Goal: Task Accomplishment & Management: Use online tool/utility

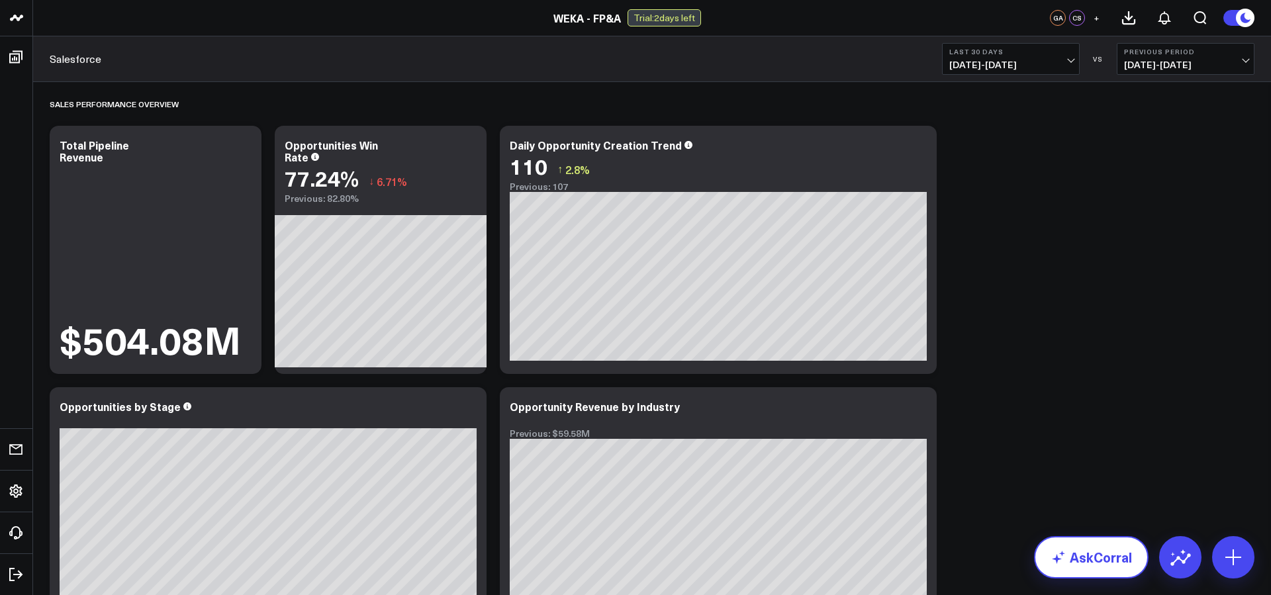
click at [1073, 546] on link "AskCorral" at bounding box center [1091, 557] width 115 height 42
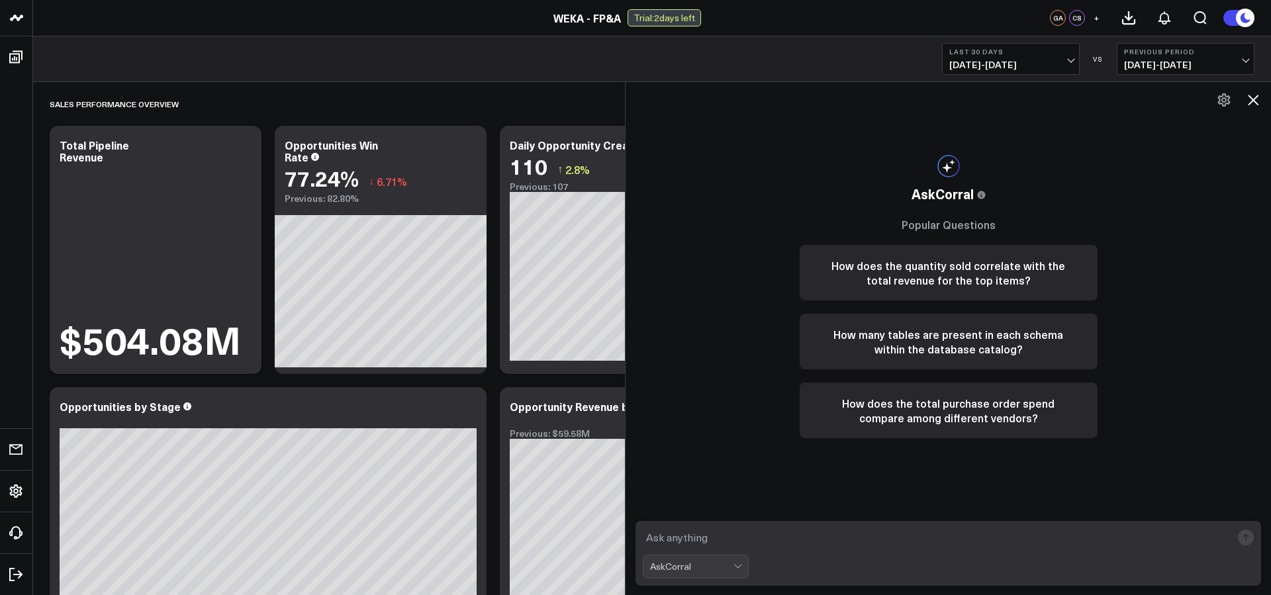
click at [1059, 542] on textarea at bounding box center [937, 538] width 589 height 24
type textarea "show me the average pipeline days for all closed won opportunities in the last …"
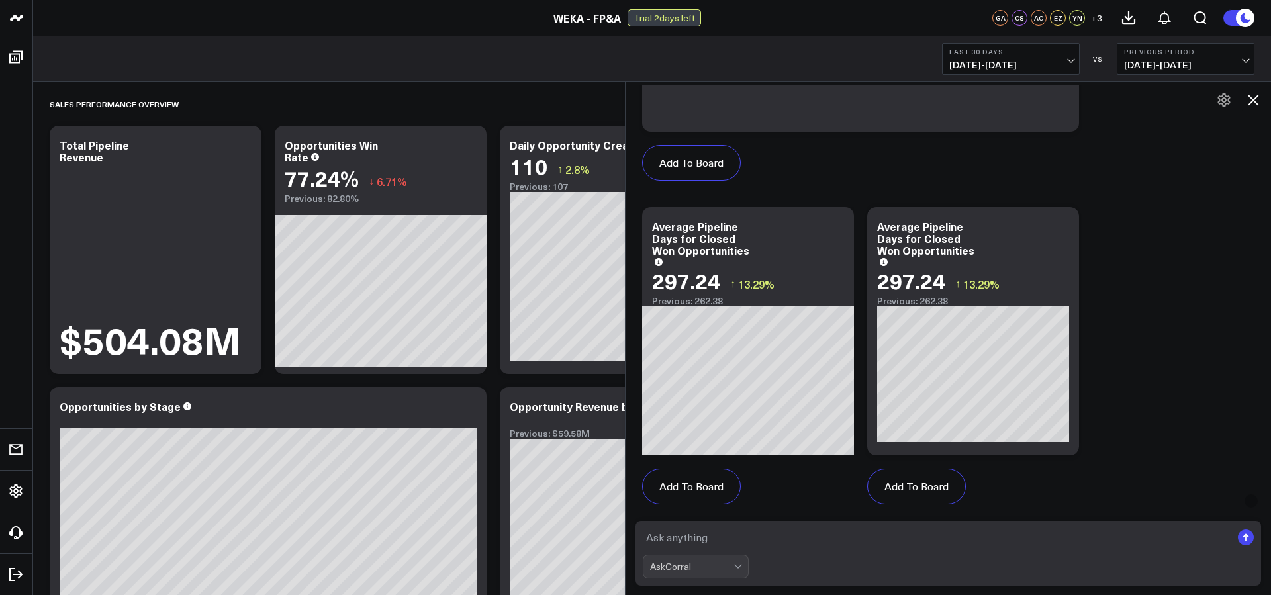
click at [1260, 99] on icon at bounding box center [1253, 100] width 16 height 16
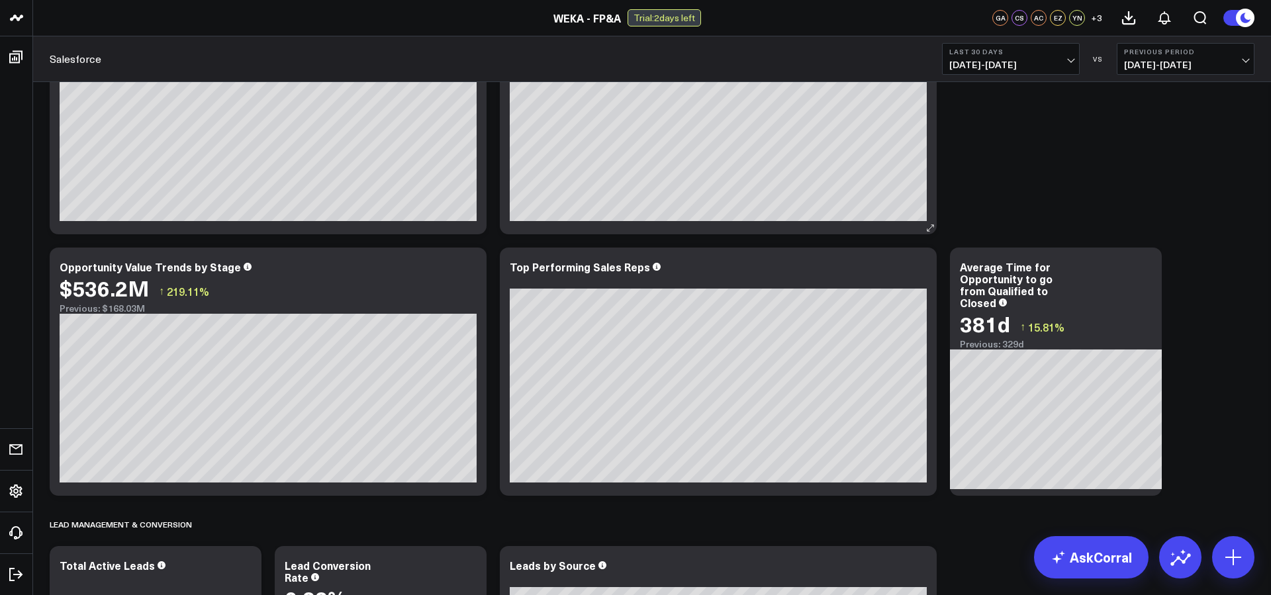
scroll to position [372, 0]
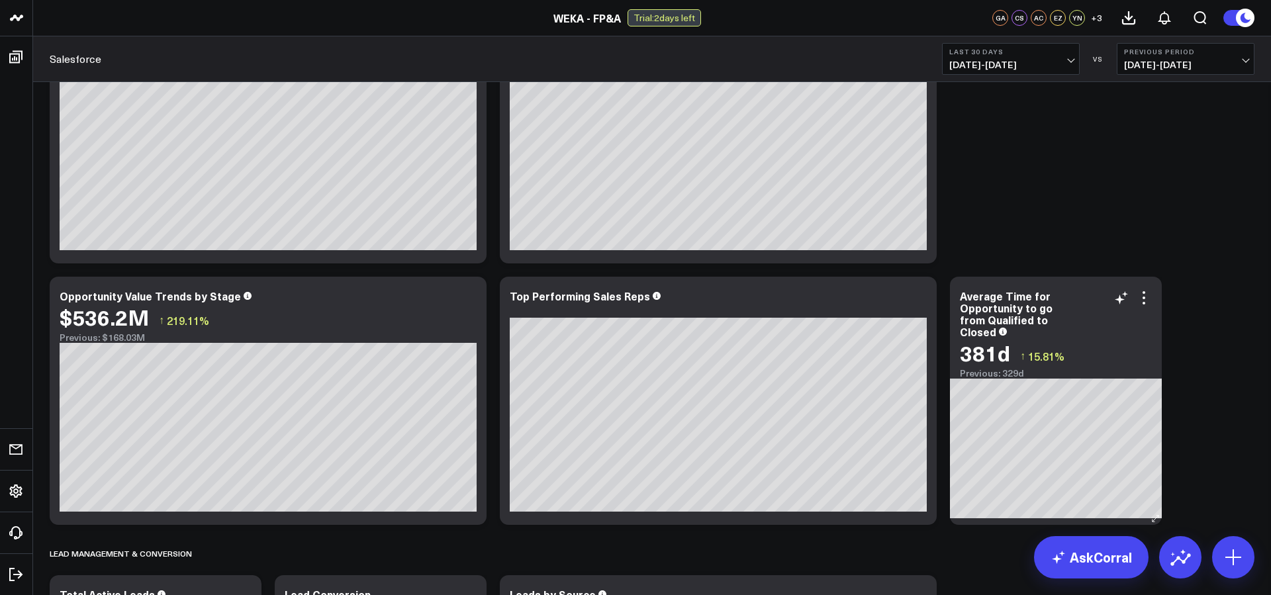
click at [1143, 309] on div "Average Time for Opportunity to go from Qualified to Closed" at bounding box center [1056, 314] width 192 height 48
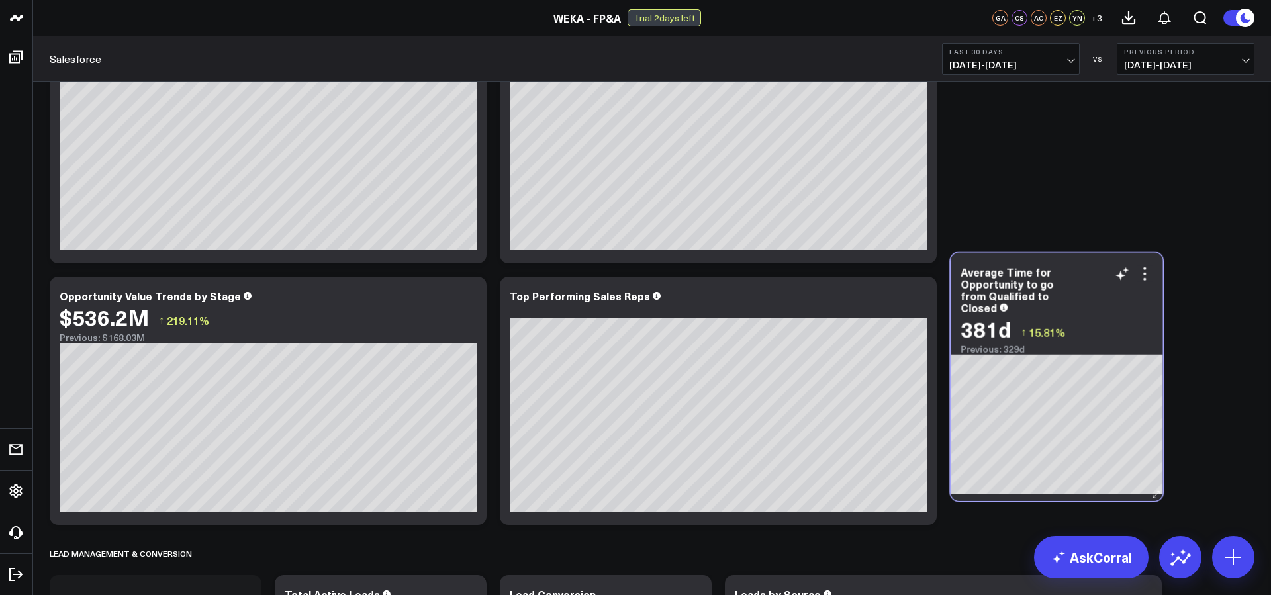
click at [1144, 285] on div "Average Time for Opportunity to go from Qualified to Closed" at bounding box center [1057, 290] width 192 height 48
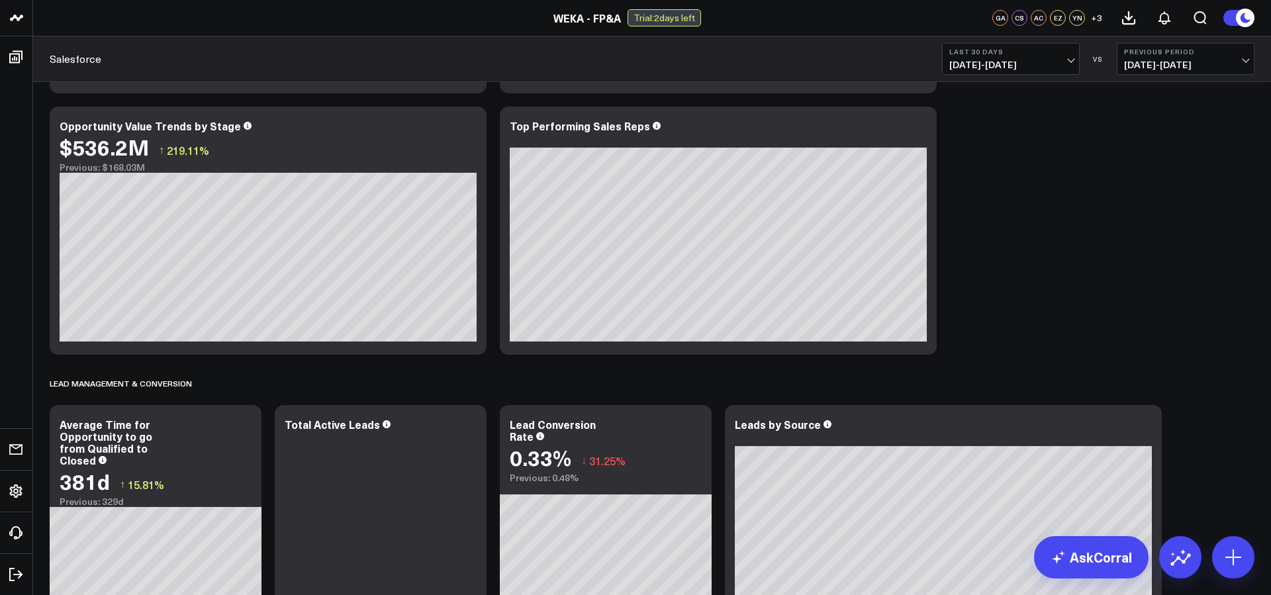
scroll to position [557, 0]
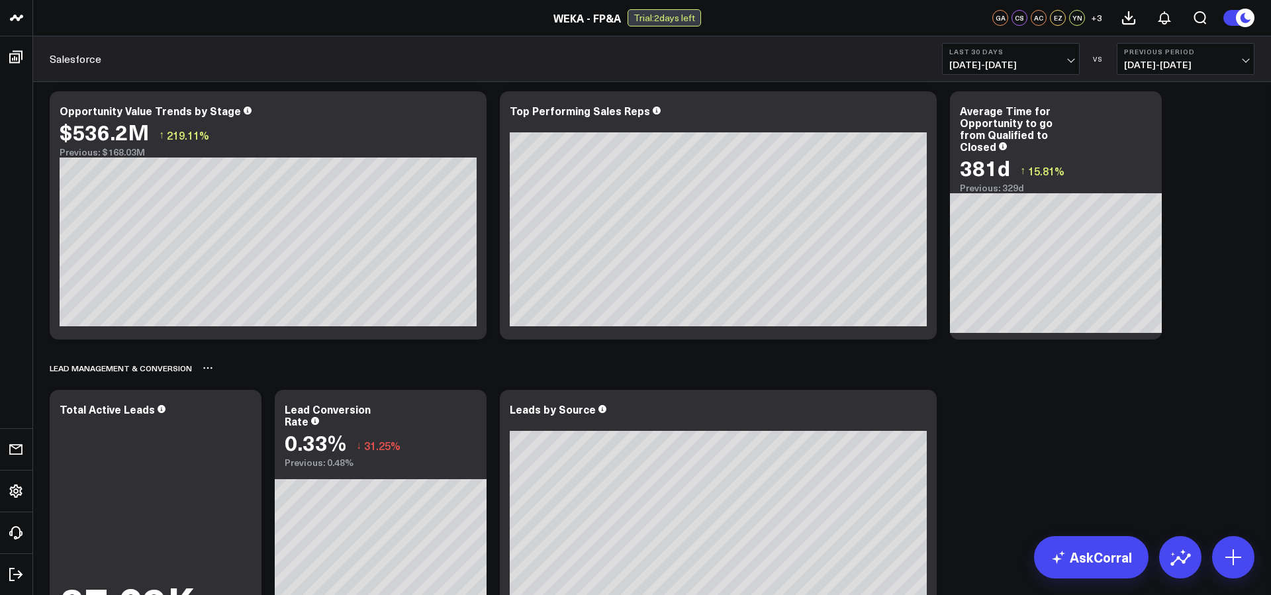
click at [1032, 377] on div "Lead Management & Conversion" at bounding box center [652, 368] width 1205 height 30
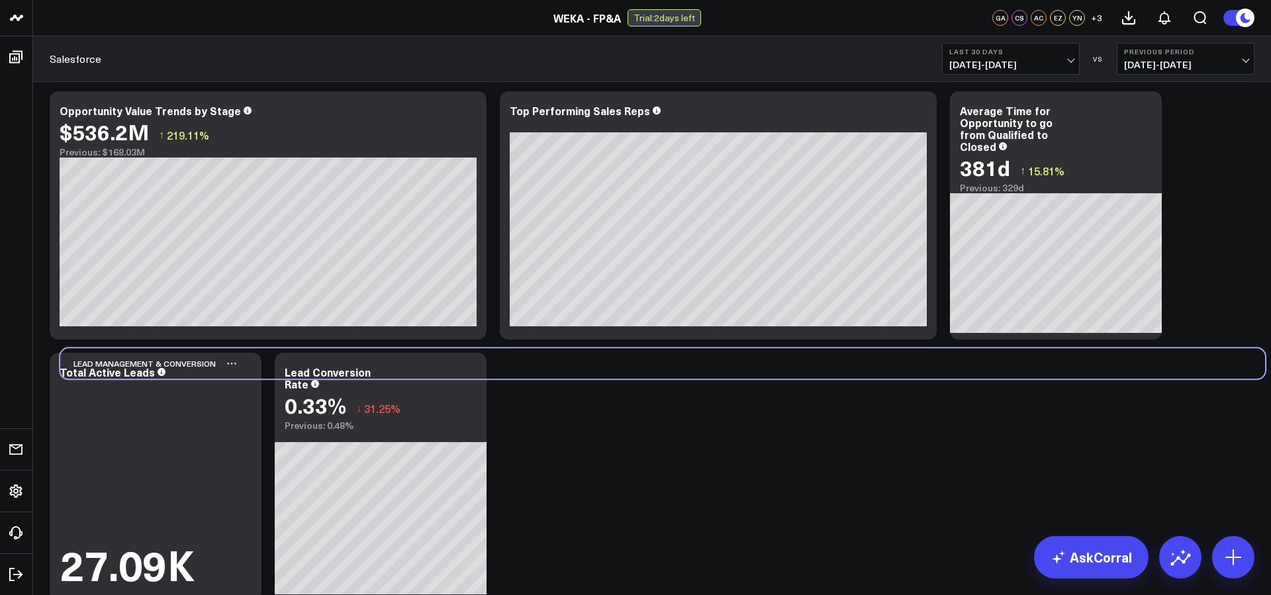
click at [1043, 372] on div "Lead Management & Conversion" at bounding box center [662, 363] width 1205 height 30
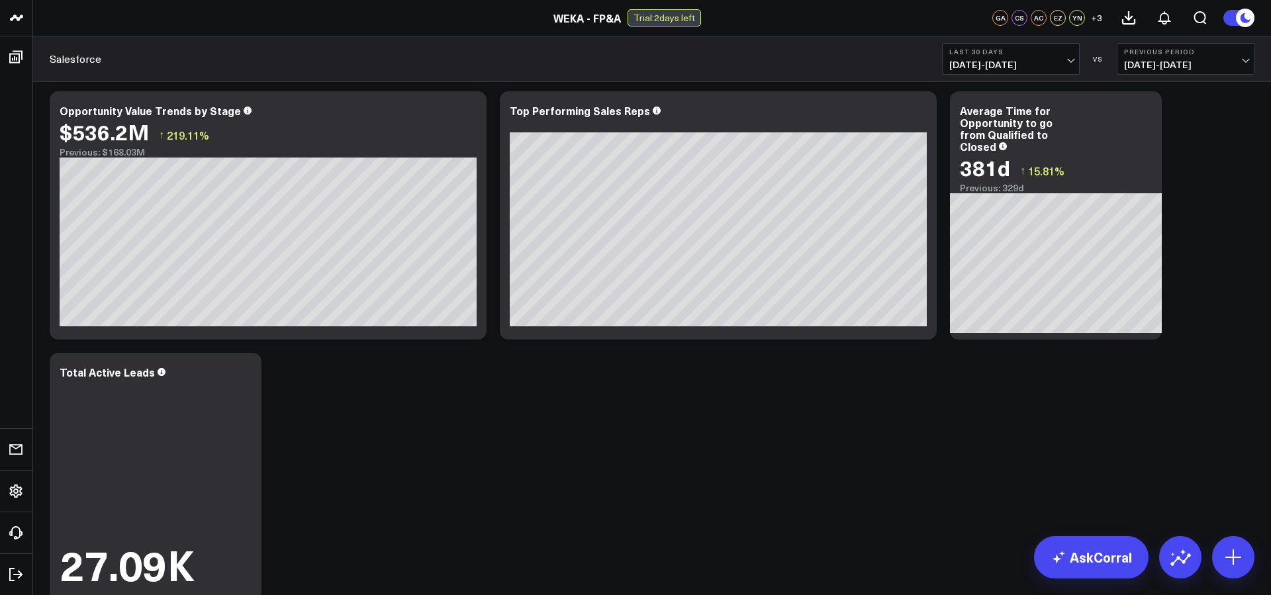
scroll to position [801, 0]
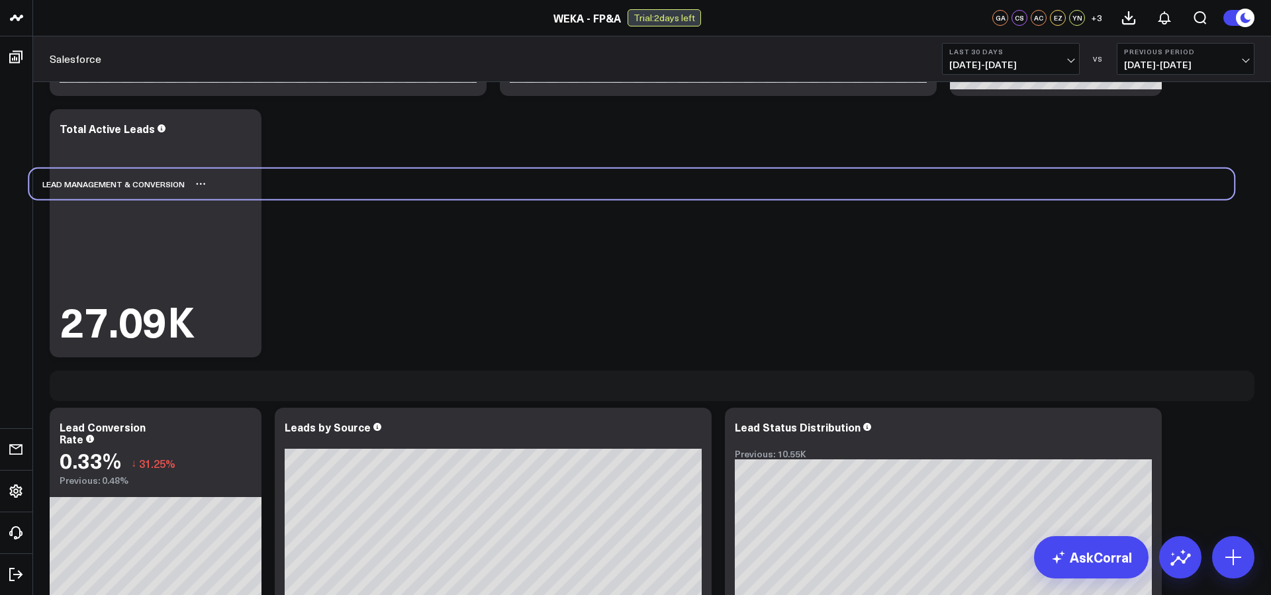
drag, startPoint x: 1041, startPoint y: 388, endPoint x: 1017, endPoint y: 169, distance: 219.8
click at [1017, 169] on div "Lead Management & Conversion" at bounding box center [631, 184] width 1205 height 30
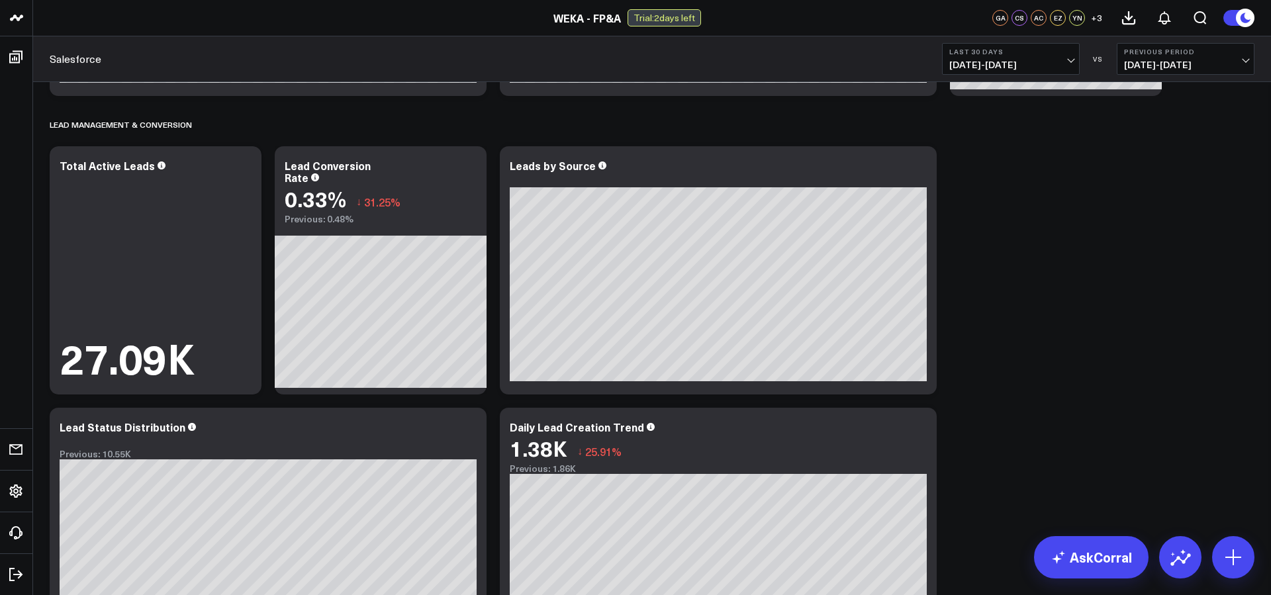
scroll to position [510, 0]
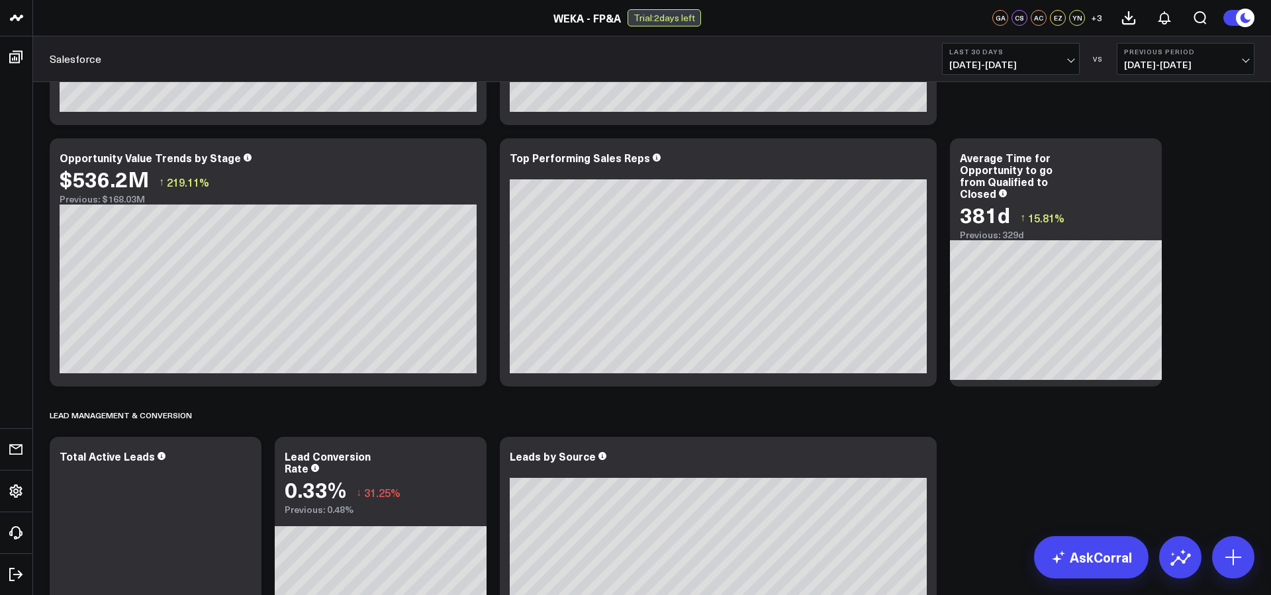
click at [1133, 175] on div "Average Time for Opportunity to go from Qualified to Closed" at bounding box center [1056, 176] width 192 height 48
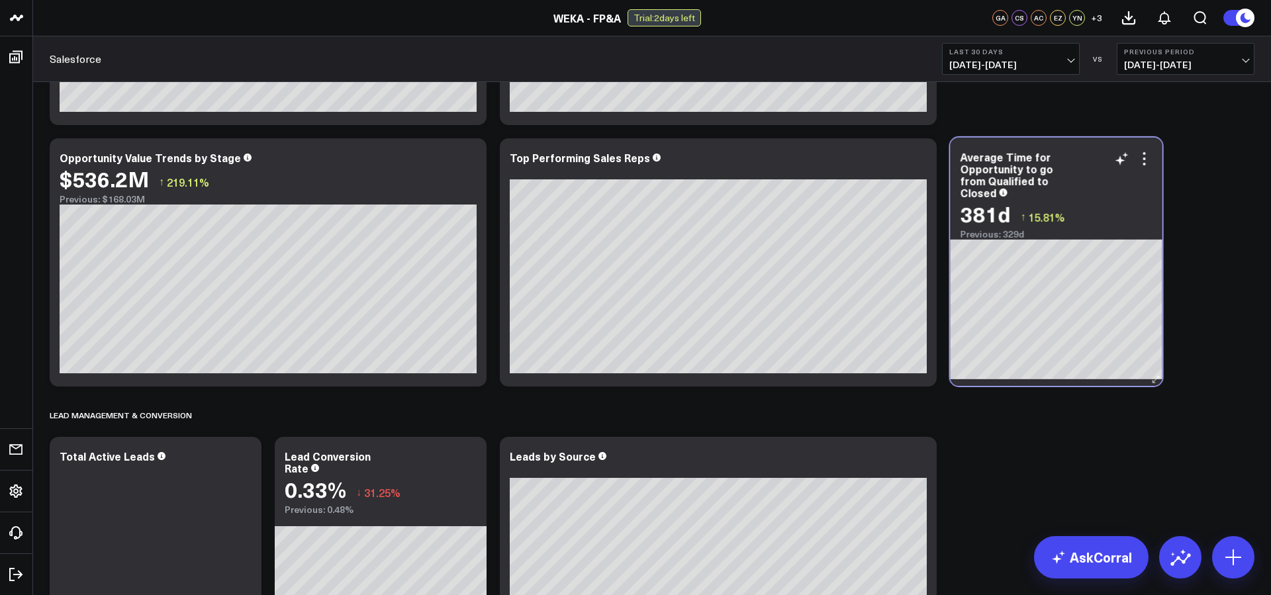
click at [1133, 175] on div "Average Time for Opportunity to go from Qualified to Closed" at bounding box center [1057, 175] width 192 height 48
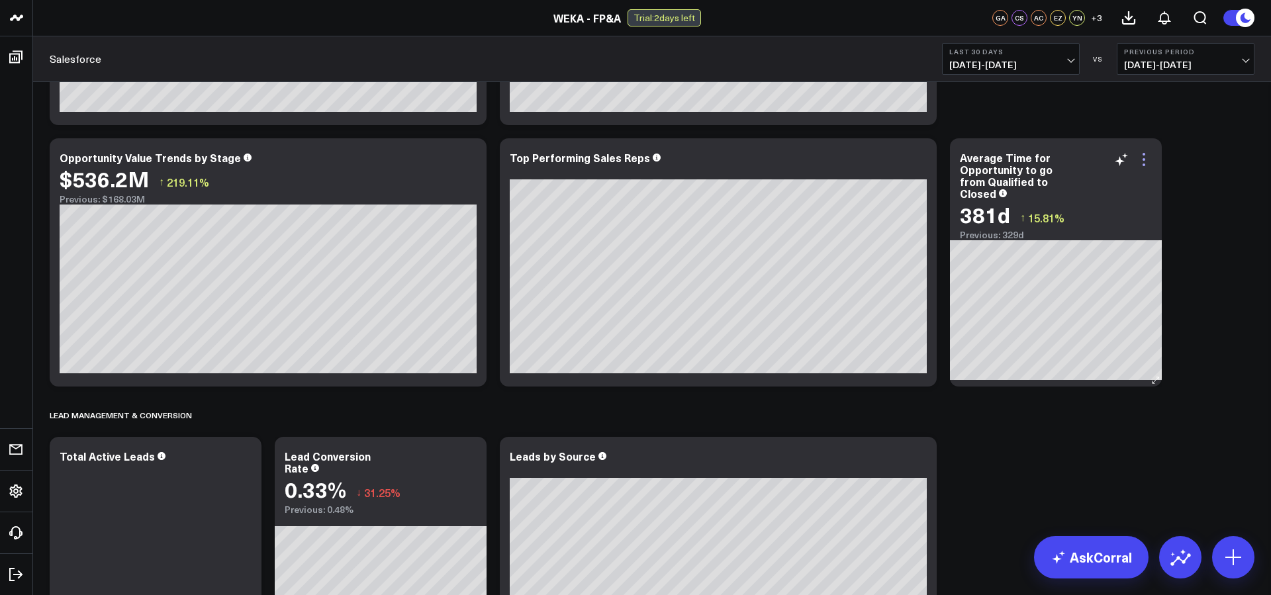
click at [1145, 159] on icon at bounding box center [1144, 159] width 3 height 3
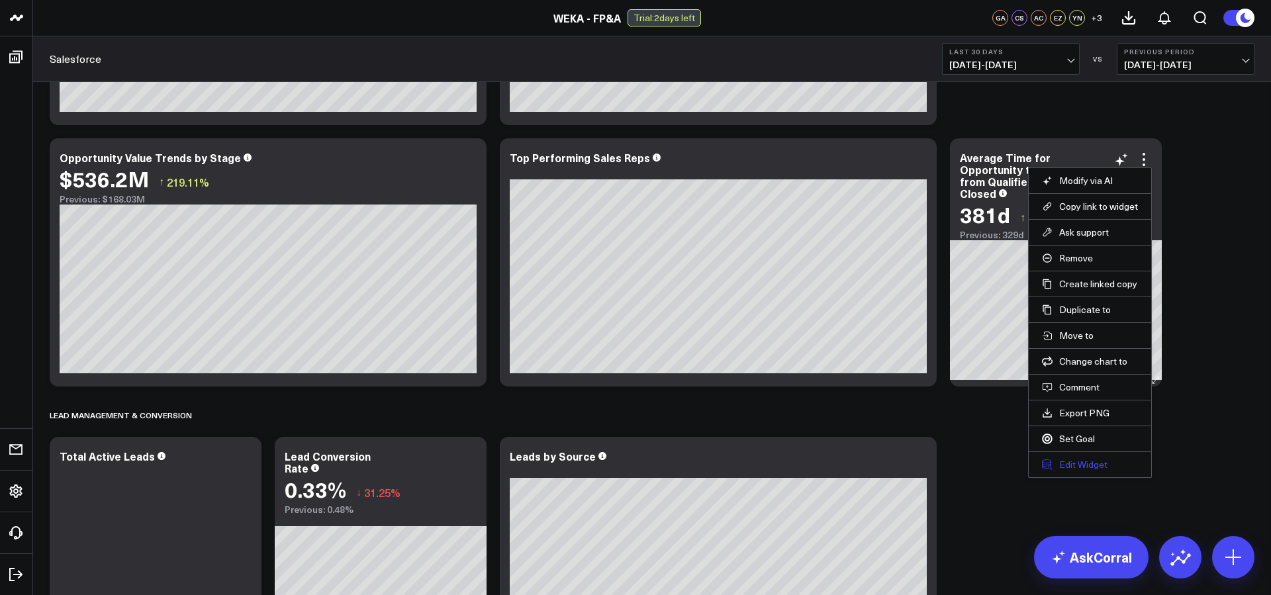
click at [1120, 470] on button "Edit Widget" at bounding box center [1090, 465] width 96 height 12
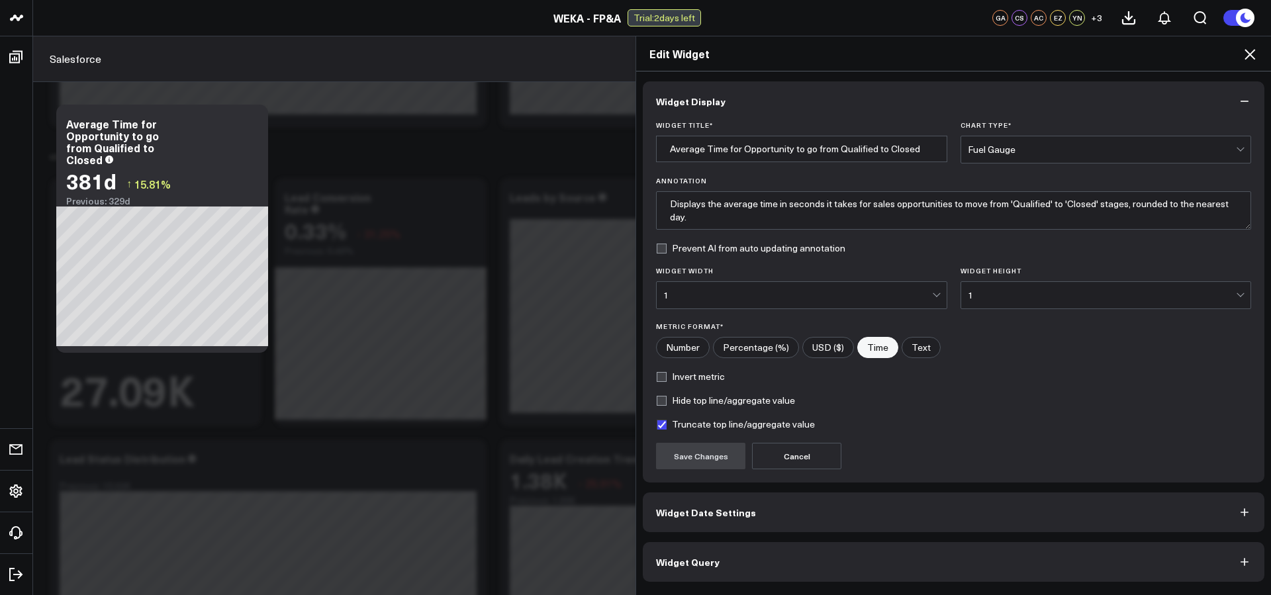
scroll to position [771, 0]
click at [808, 565] on button "Widget Query" at bounding box center [954, 562] width 622 height 40
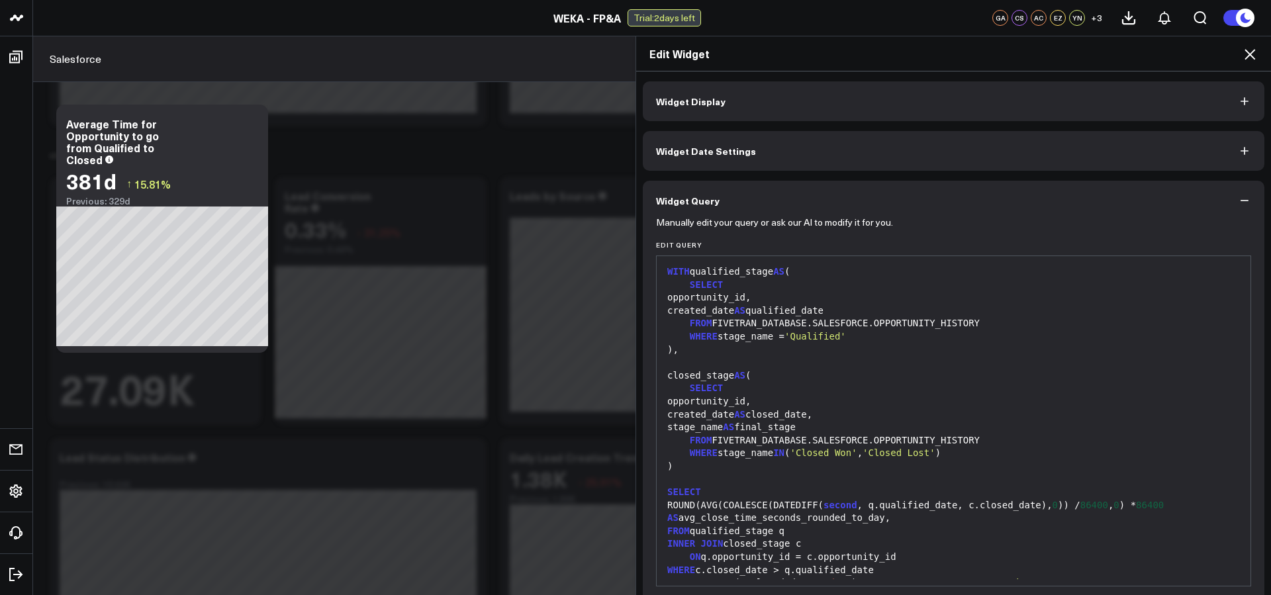
click at [871, 352] on div ")," at bounding box center [953, 350] width 581 height 13
click at [1238, 201] on icon "button" at bounding box center [1244, 200] width 13 height 13
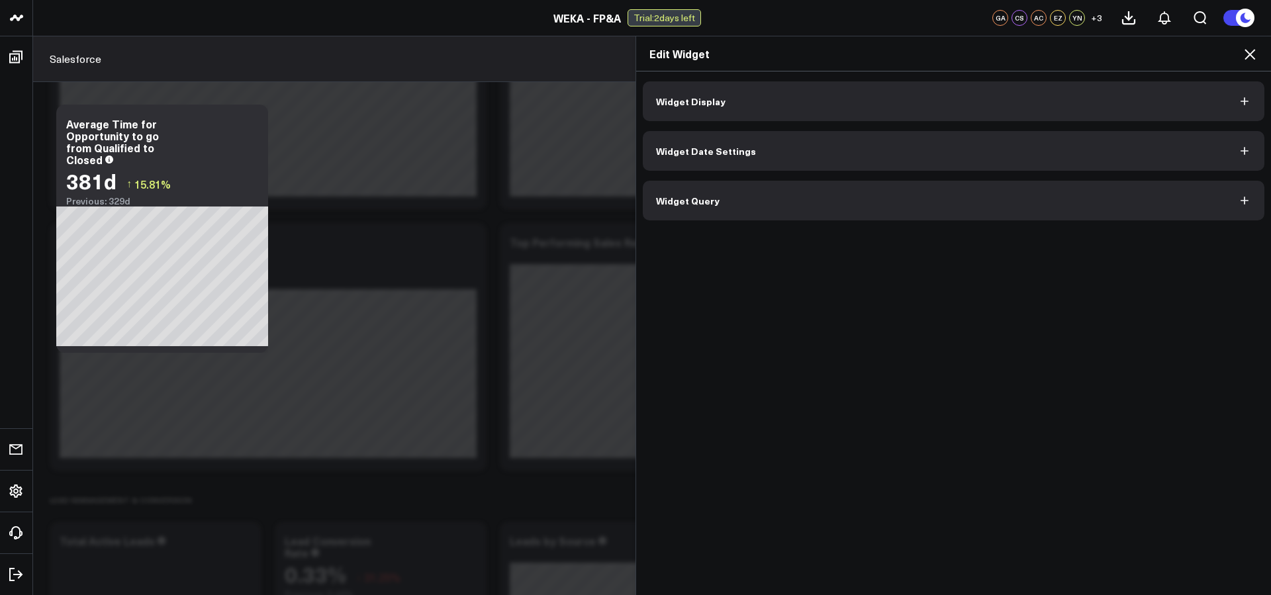
scroll to position [382, 0]
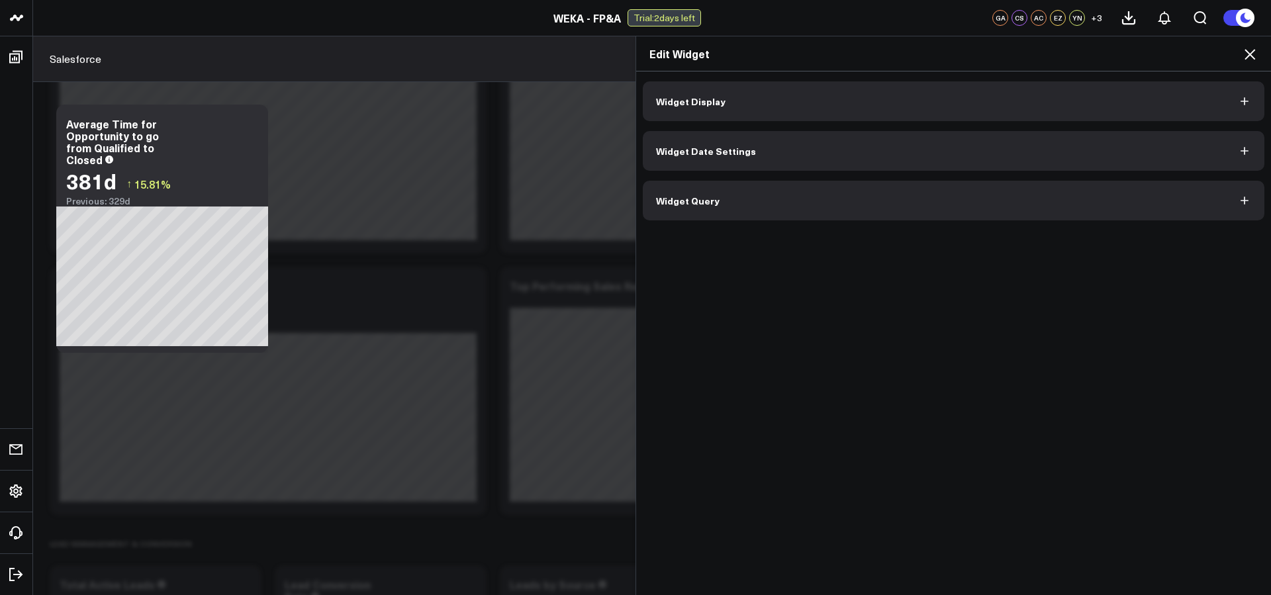
click at [1242, 99] on icon "button" at bounding box center [1244, 101] width 13 height 13
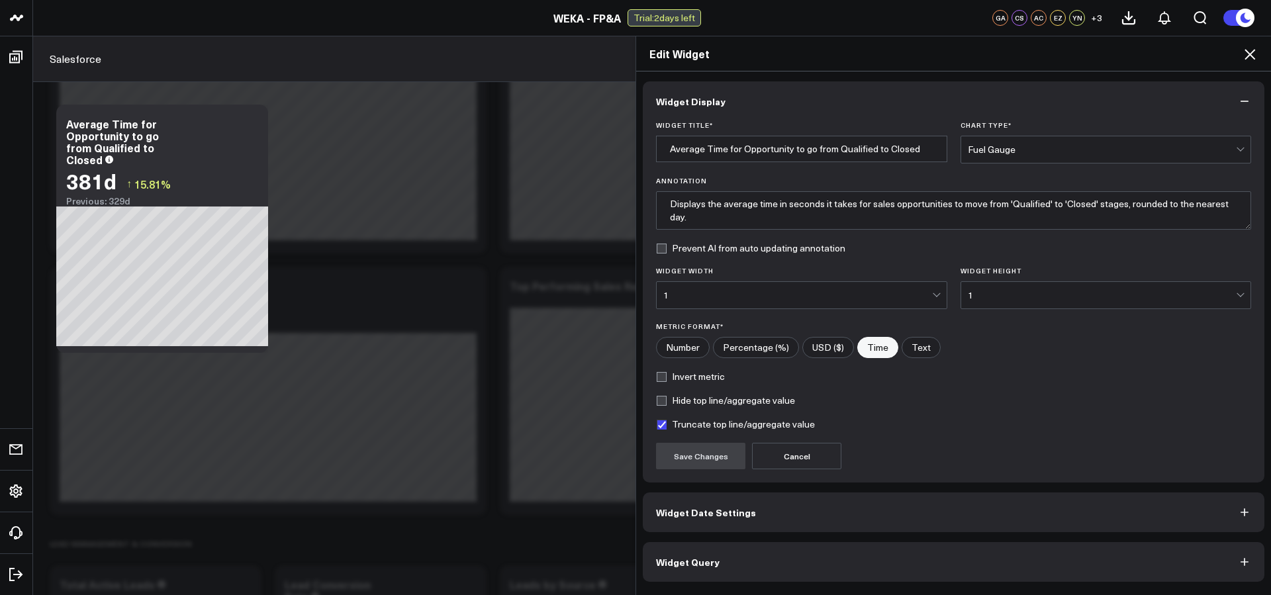
click at [1246, 99] on icon "button" at bounding box center [1244, 101] width 13 height 13
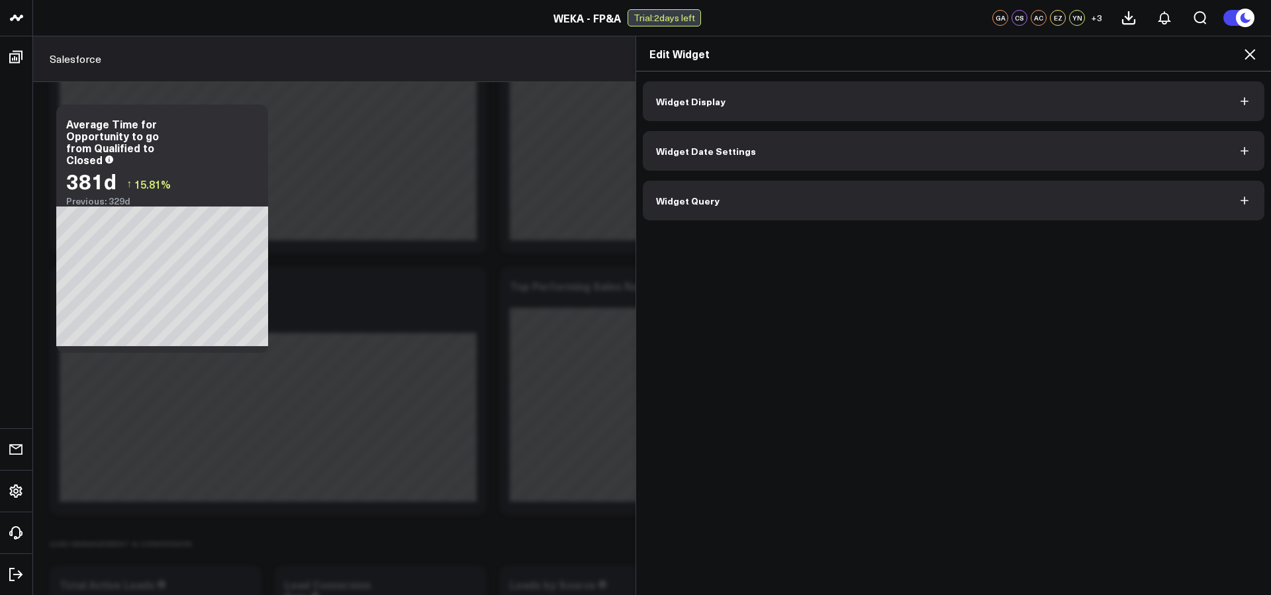
click at [1246, 99] on icon "button" at bounding box center [1244, 101] width 13 height 13
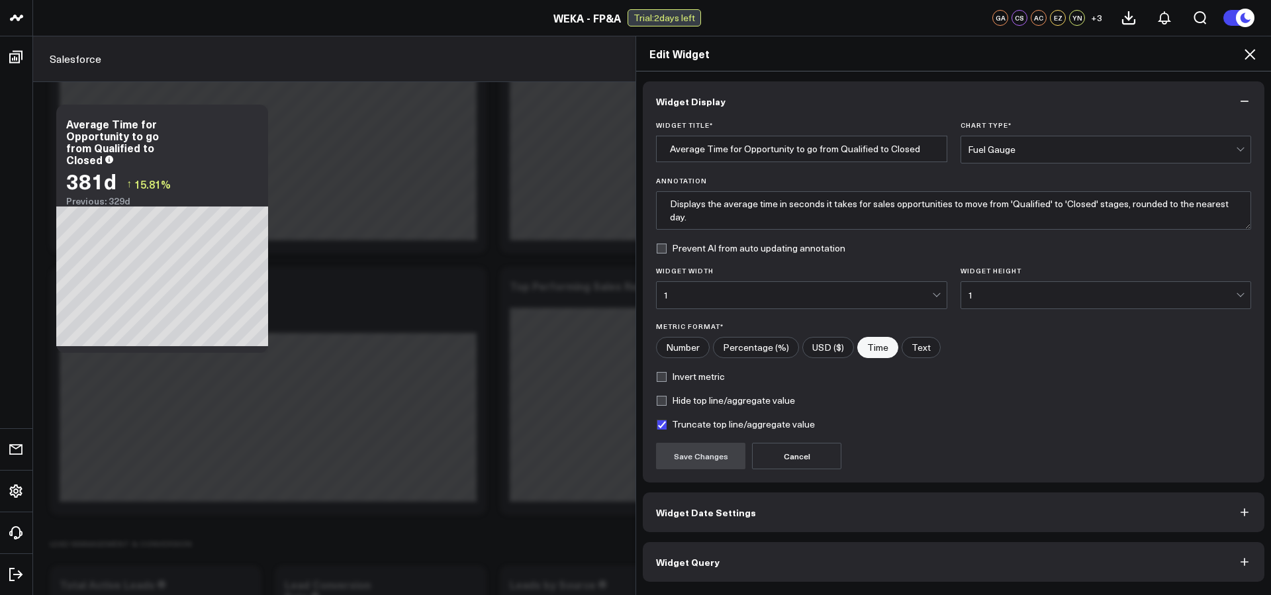
click at [1246, 99] on icon "button" at bounding box center [1244, 101] width 13 height 13
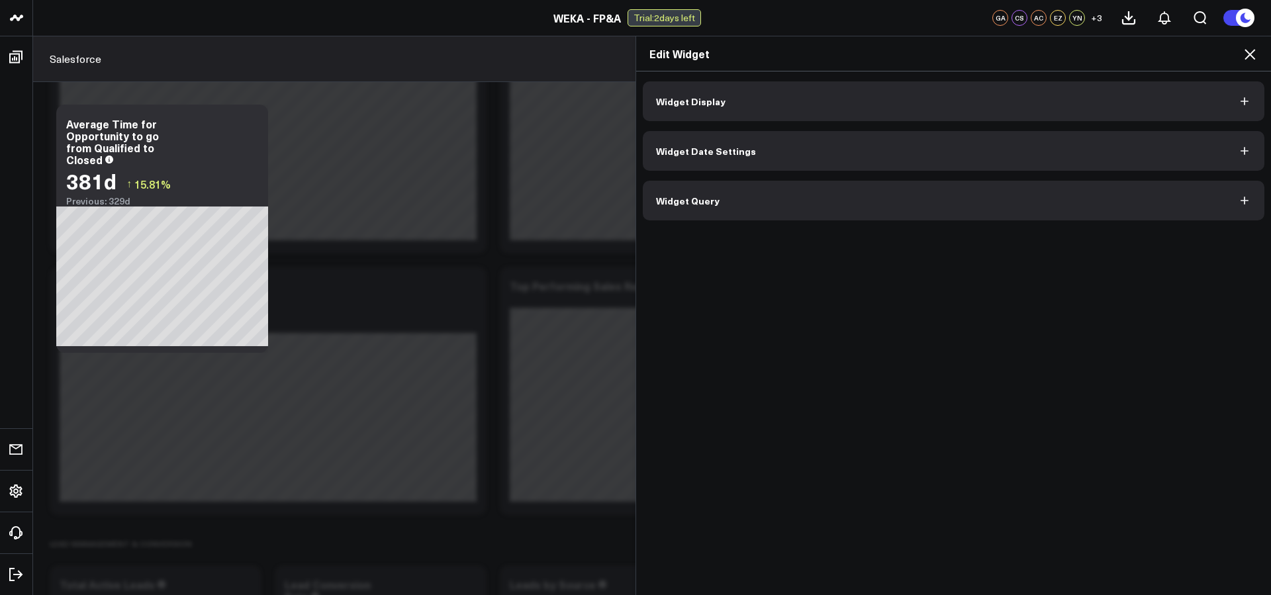
click at [1247, 199] on icon "button" at bounding box center [1244, 200] width 13 height 13
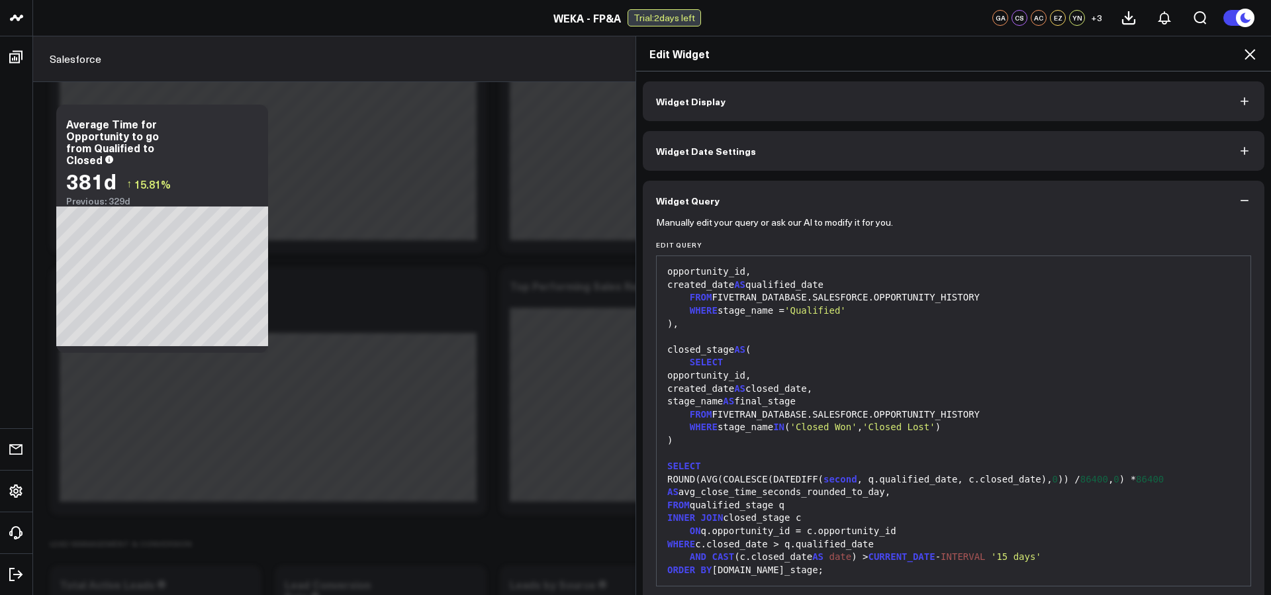
scroll to position [54, 0]
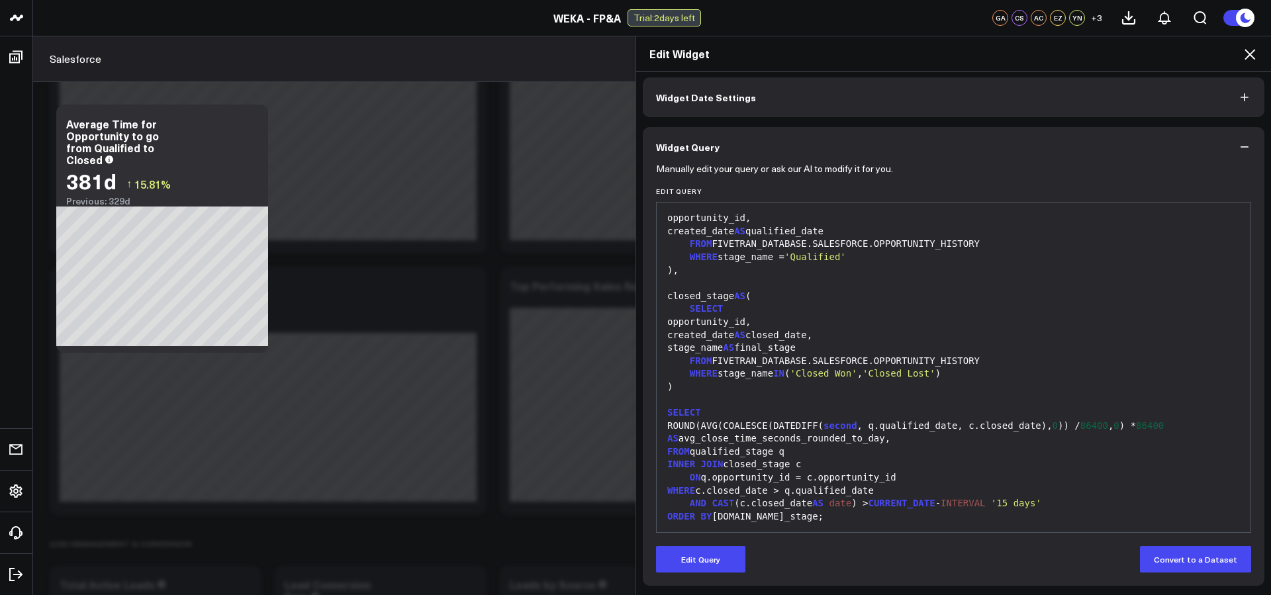
click at [830, 503] on div "AND CAST (c.closed_date AS date ) > CURRENT_DATE - INTERVAL '15 days'" at bounding box center [953, 503] width 581 height 13
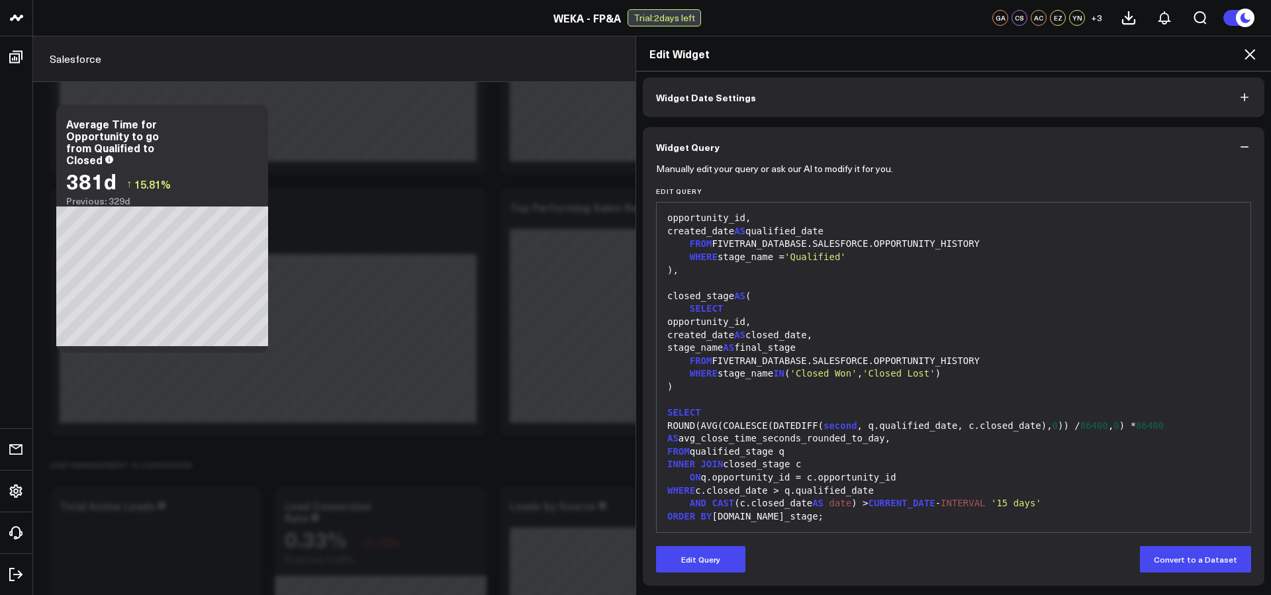
scroll to position [461, 0]
click at [830, 514] on div "ORDER BY [DOMAIN_NAME]_stage;" at bounding box center [953, 516] width 581 height 13
click at [800, 513] on div "ORDER BY [DOMAIN_NAME]_stage;" at bounding box center [953, 516] width 581 height 13
click at [800, 524] on div "WITH qualified_stage AS ( SELECT opportunity_id, created_date AS qualified_date…" at bounding box center [953, 354] width 581 height 342
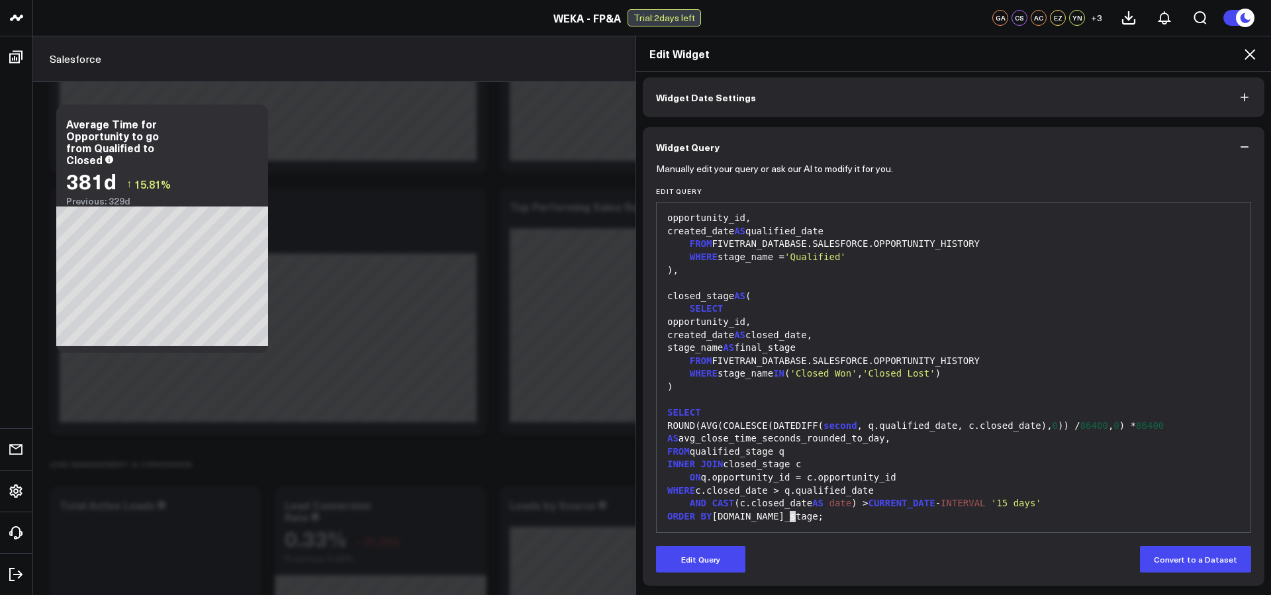
click at [800, 524] on div "WITH qualified_stage AS ( SELECT opportunity_id, created_date AS qualified_date…" at bounding box center [953, 354] width 581 height 342
click at [801, 507] on div "AND CAST (c.closed_date AS date ) > CURRENT_DATE - INTERVAL '15 days'" at bounding box center [953, 503] width 581 height 13
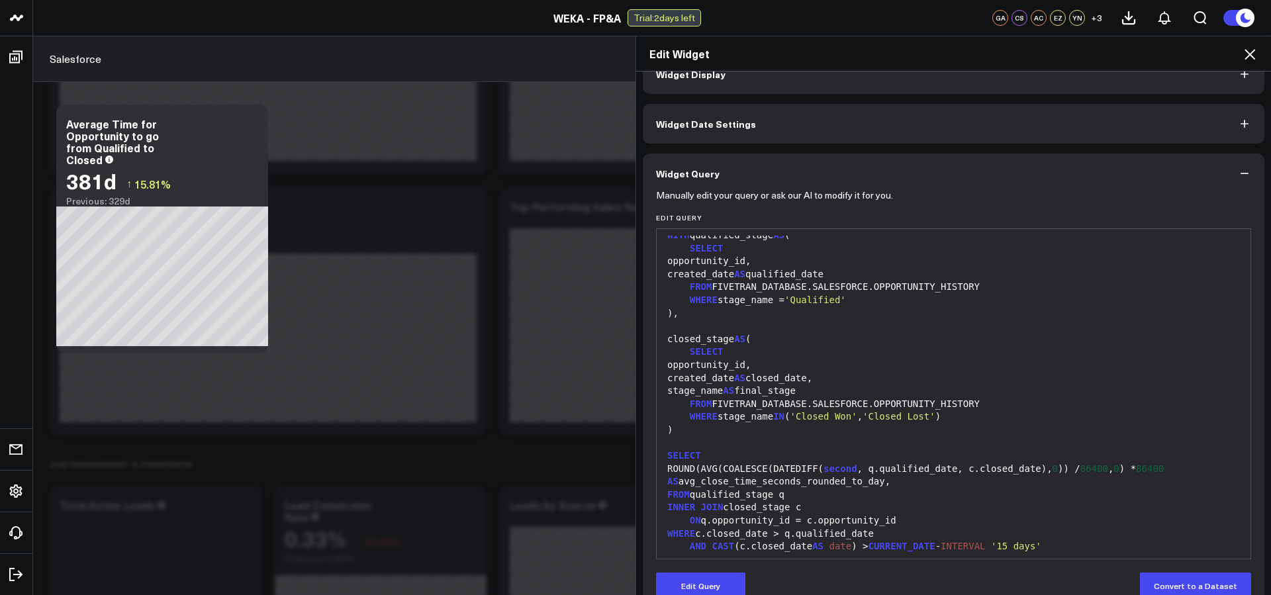
scroll to position [0, 0]
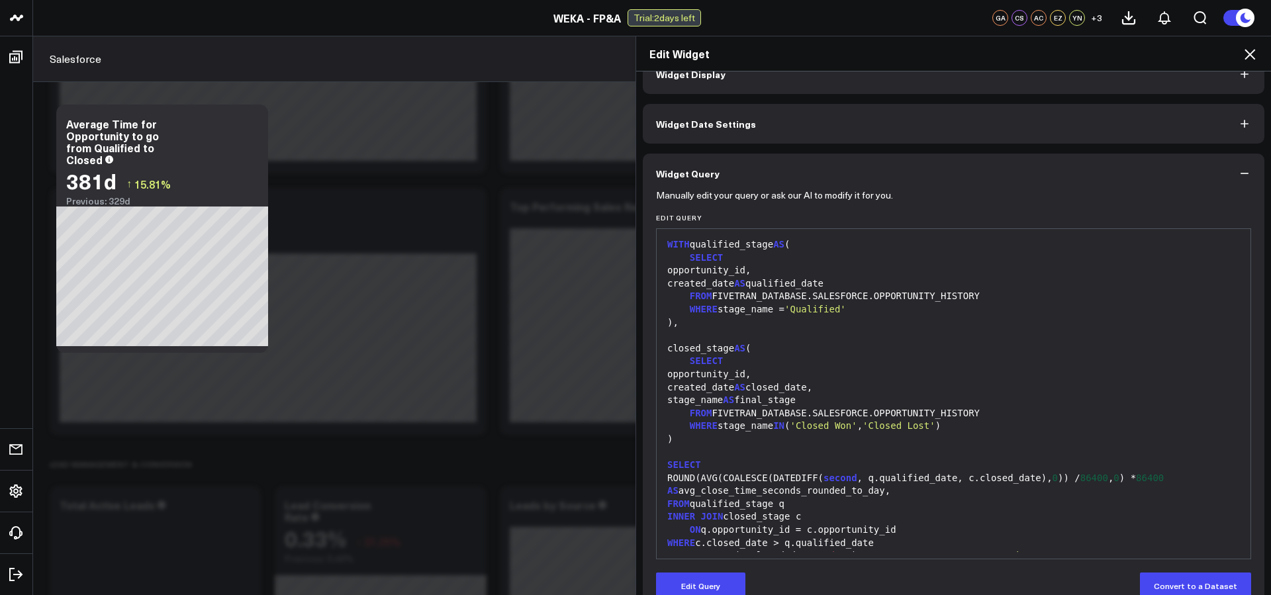
click at [1052, 514] on div "INNER JOIN closed_stage c" at bounding box center [953, 516] width 581 height 13
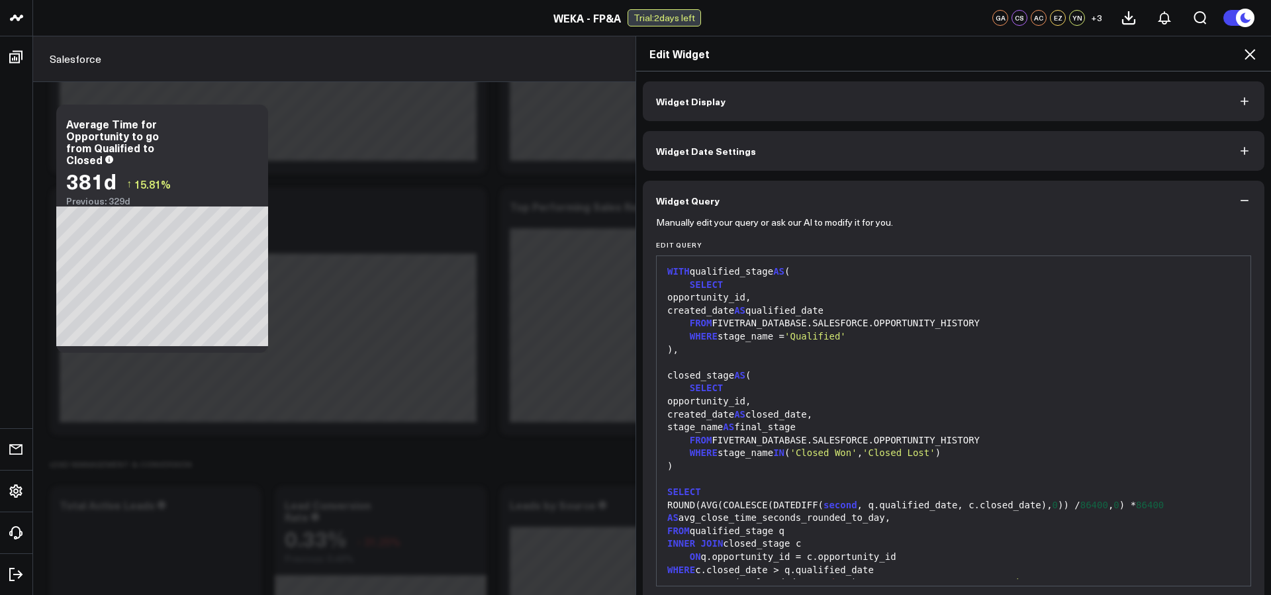
click at [1239, 192] on button "Widget Query" at bounding box center [954, 201] width 622 height 40
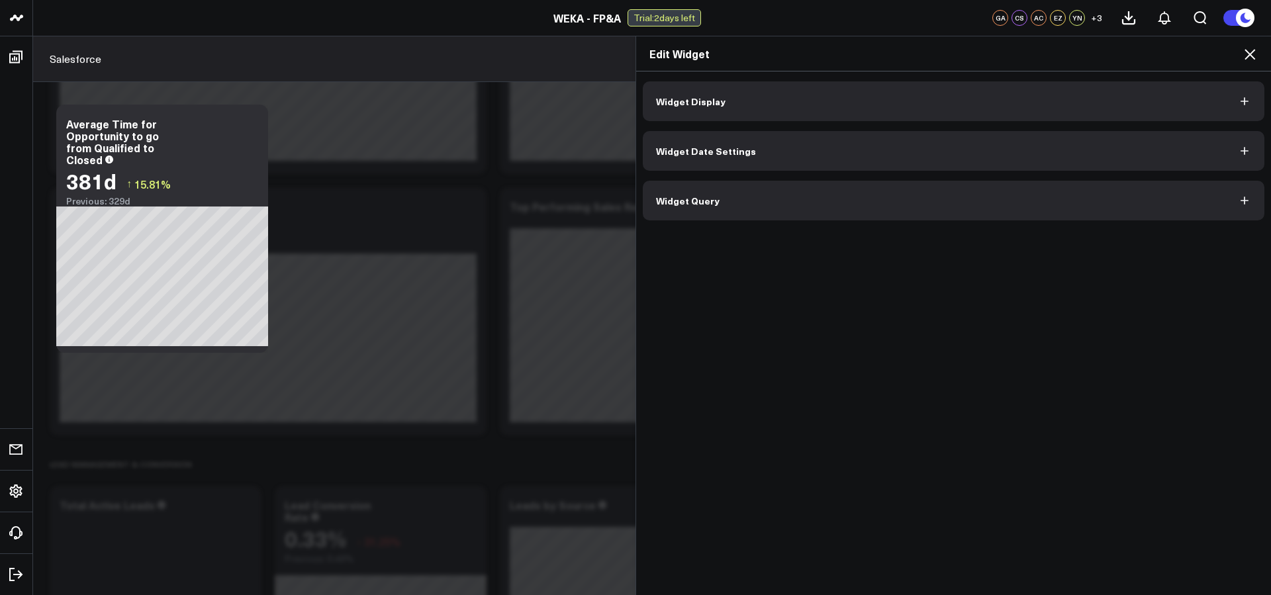
click at [1250, 195] on icon "button" at bounding box center [1244, 200] width 13 height 13
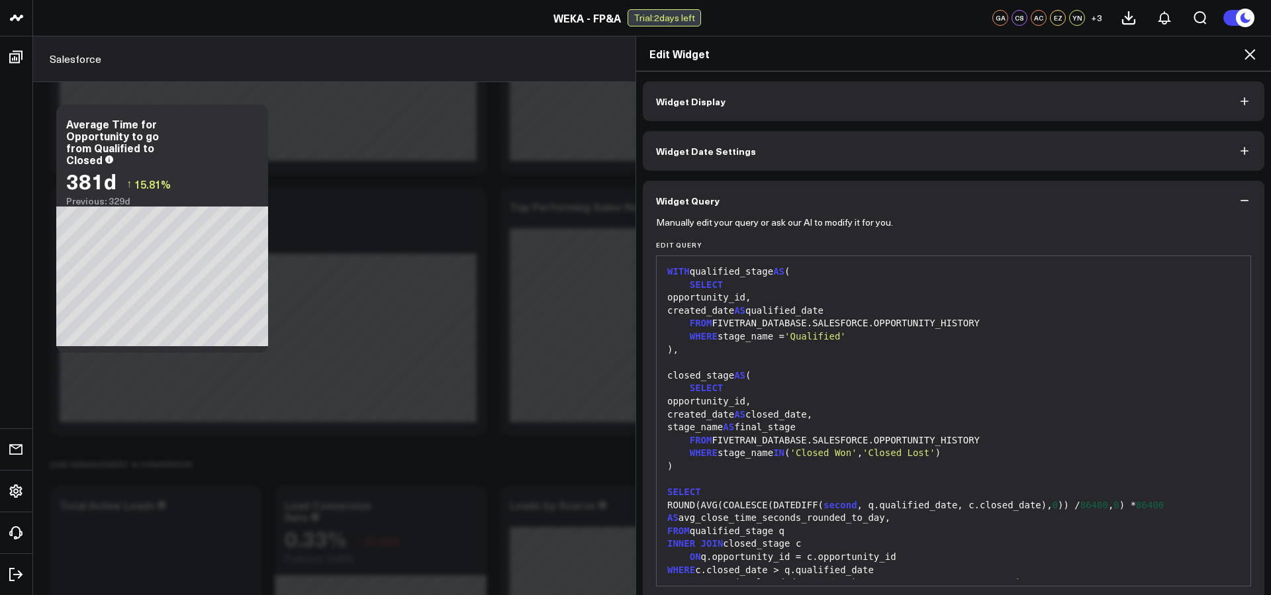
click at [881, 326] on div "FROM FIVETRAN_DATABASE.SALESFORCE.OPPORTUNITY_HISTORY" at bounding box center [953, 323] width 581 height 13
click at [902, 346] on div ")," at bounding box center [953, 350] width 581 height 13
click at [800, 317] on div "FROM FIVETRAN_DATABASE.SALESFORCE.OPPORTUNITY_HISTORY" at bounding box center [953, 323] width 581 height 13
click at [783, 419] on div "created_date AS closed_date," at bounding box center [953, 414] width 581 height 13
click at [843, 436] on div "FROM FIVETRAN_DATABASE.SALESFORCE.OPPORTUNITY_HISTORY" at bounding box center [953, 440] width 581 height 13
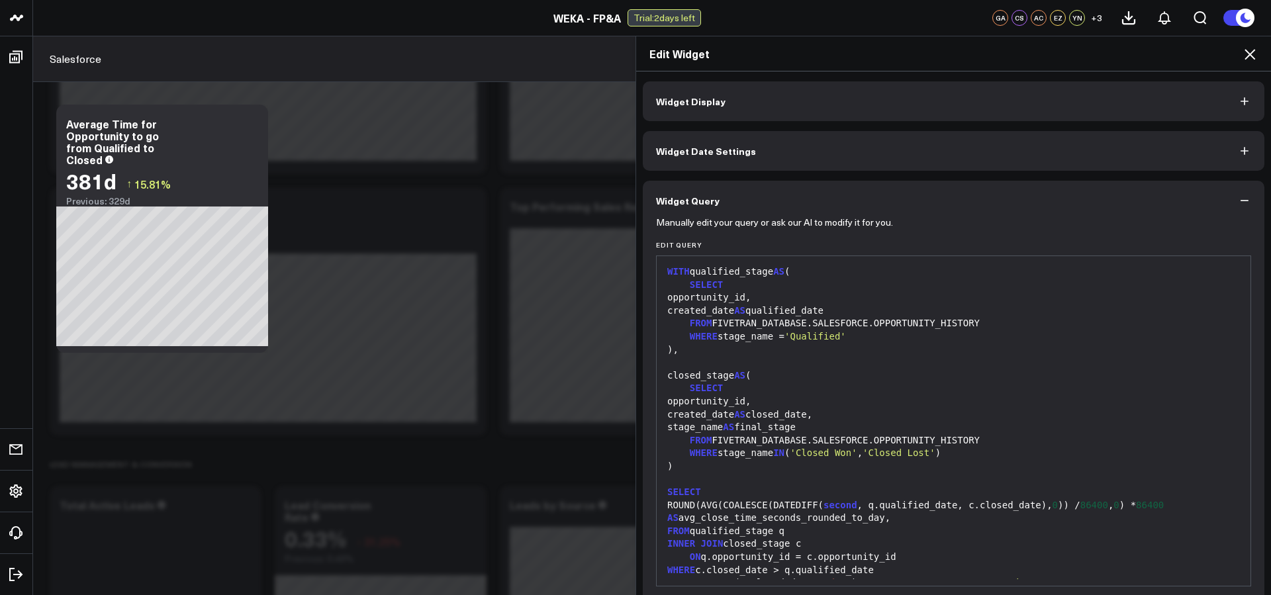
click at [788, 323] on div "FROM FIVETRAN_DATABASE.SALESFORCE.OPPORTUNITY_HISTORY" at bounding box center [953, 323] width 581 height 13
click at [779, 300] on div "opportunity_id," at bounding box center [953, 297] width 581 height 13
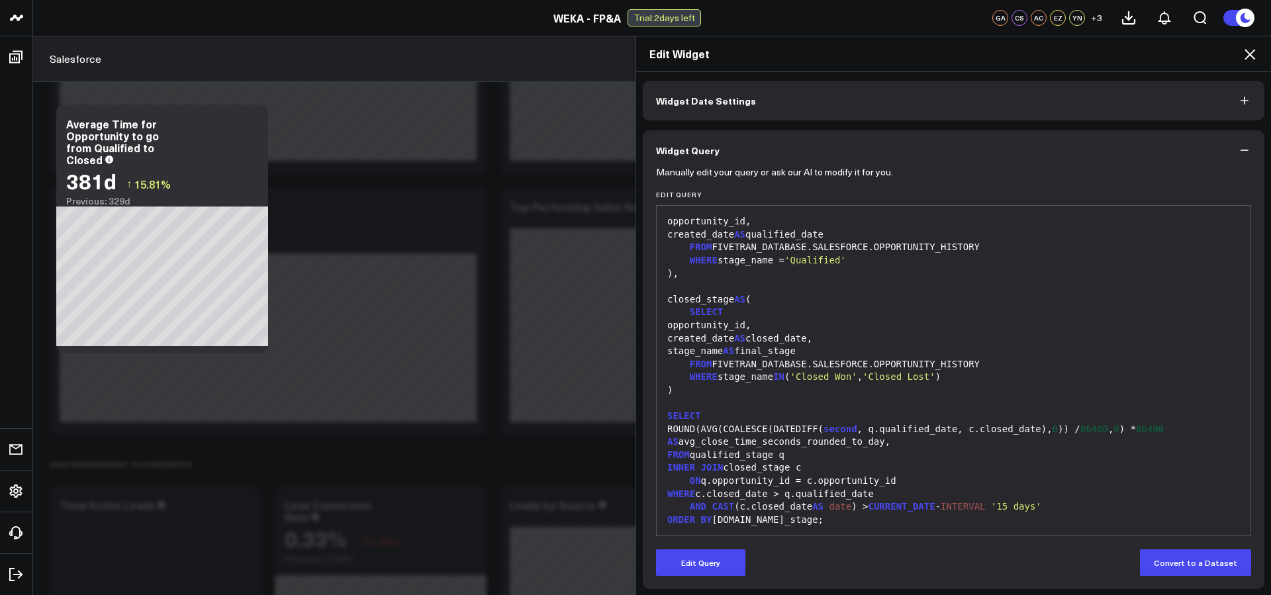
scroll to position [54, 0]
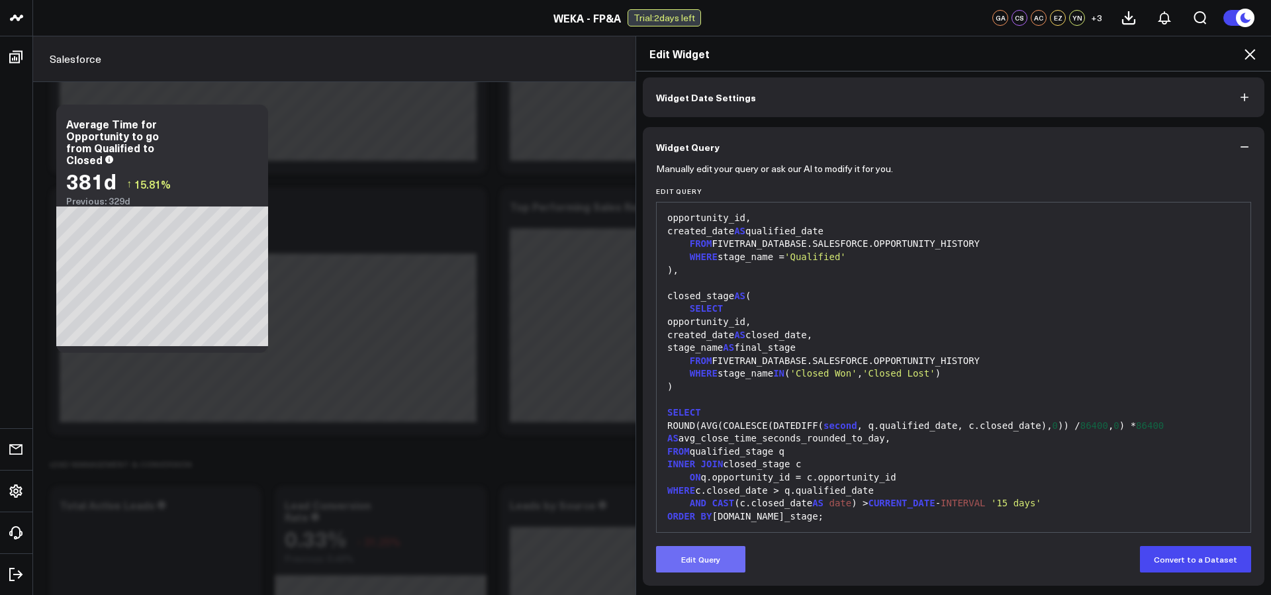
click at [716, 557] on button "Edit Query" at bounding box center [700, 559] width 89 height 26
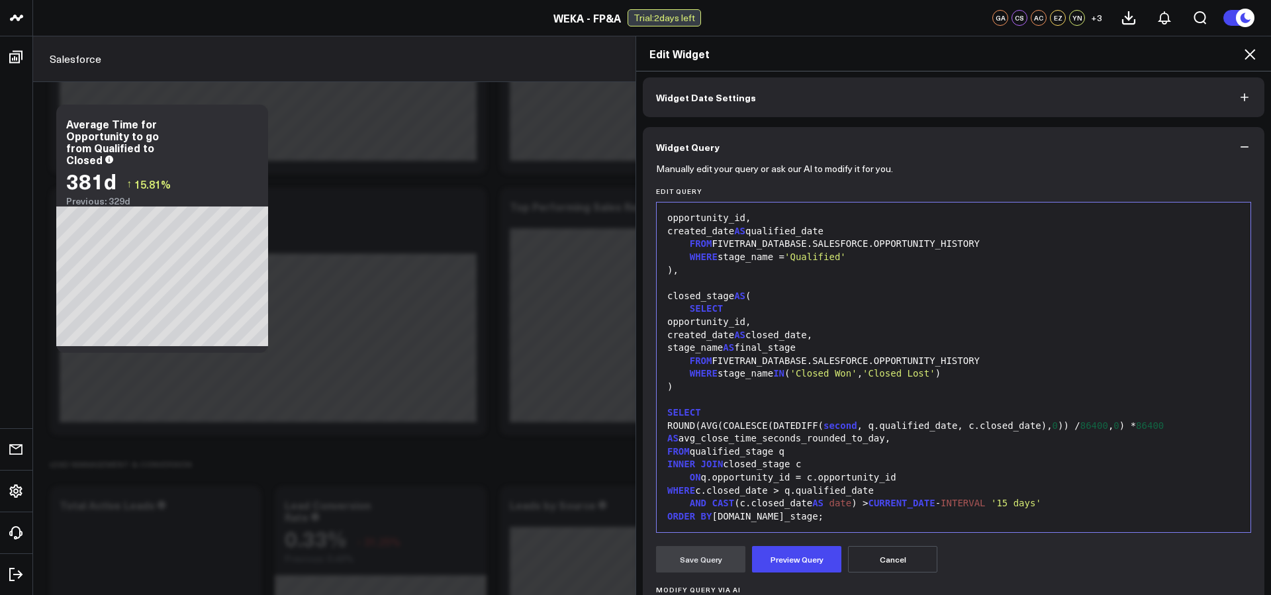
click at [888, 309] on div "SELECT" at bounding box center [953, 309] width 581 height 13
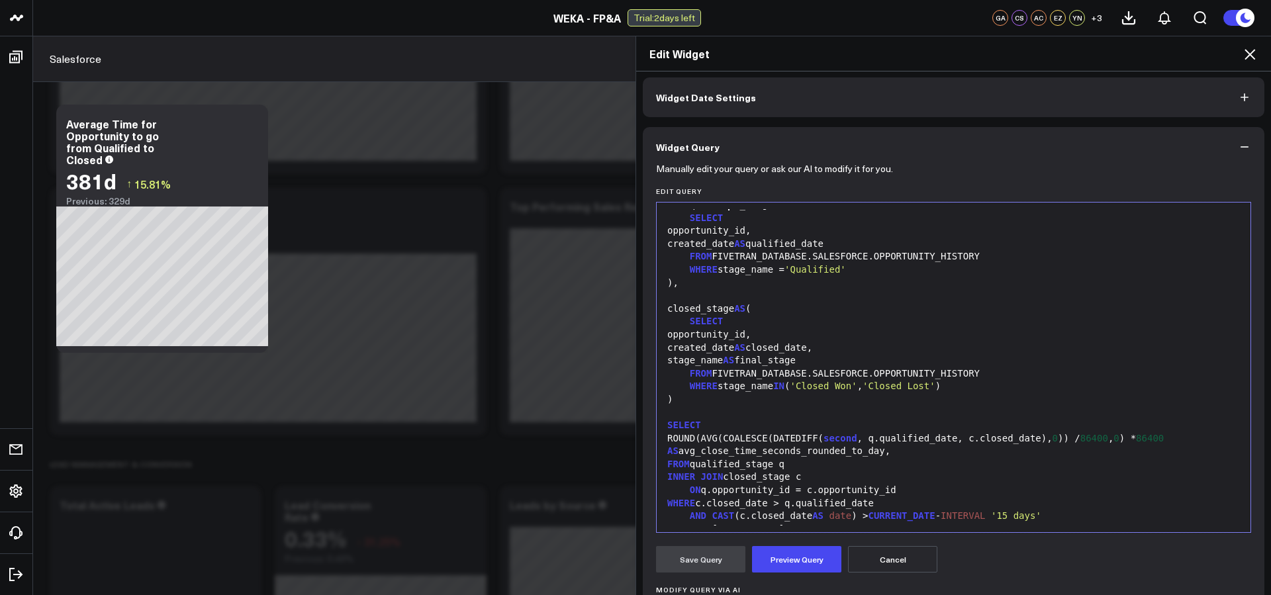
scroll to position [0, 0]
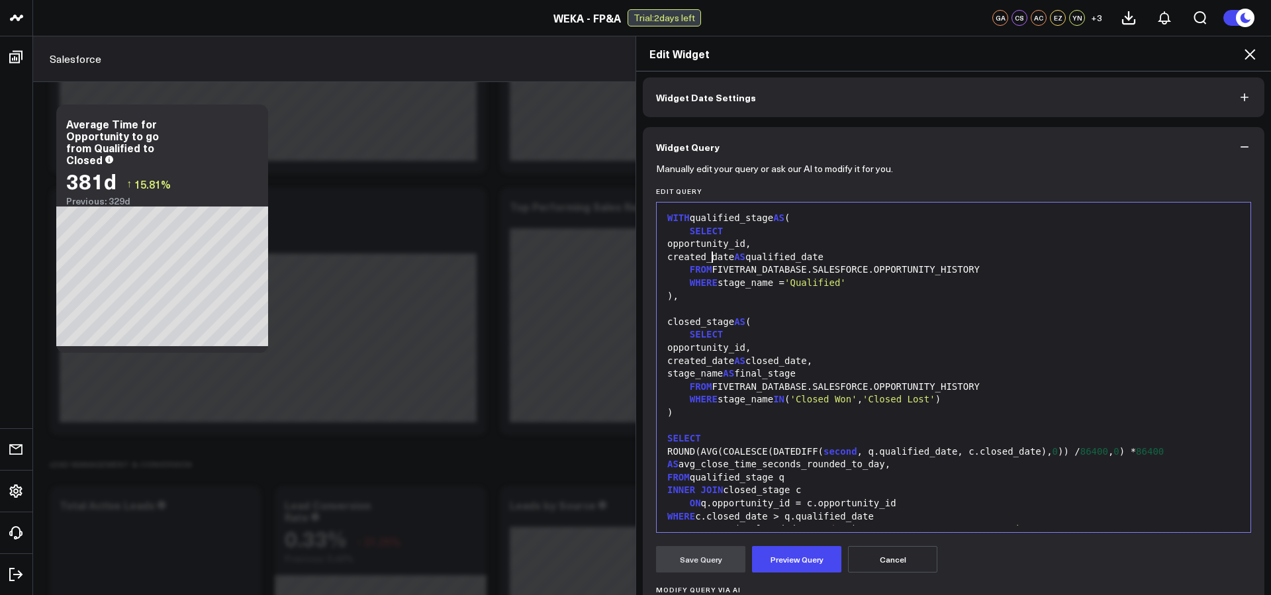
click at [712, 432] on div "SELECT" at bounding box center [953, 438] width 581 height 13
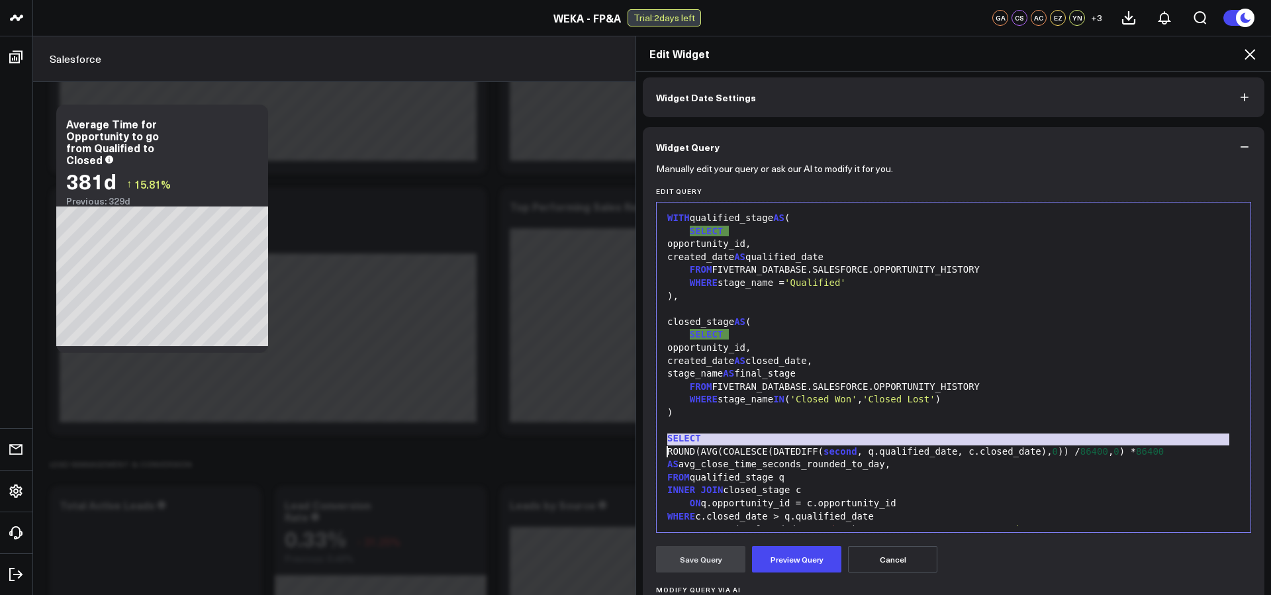
click at [712, 432] on div "SELECT" at bounding box center [953, 438] width 581 height 13
click at [731, 397] on div "WHERE stage_name IN ( 'Closed Won' , 'Closed Lost' )" at bounding box center [953, 399] width 581 height 13
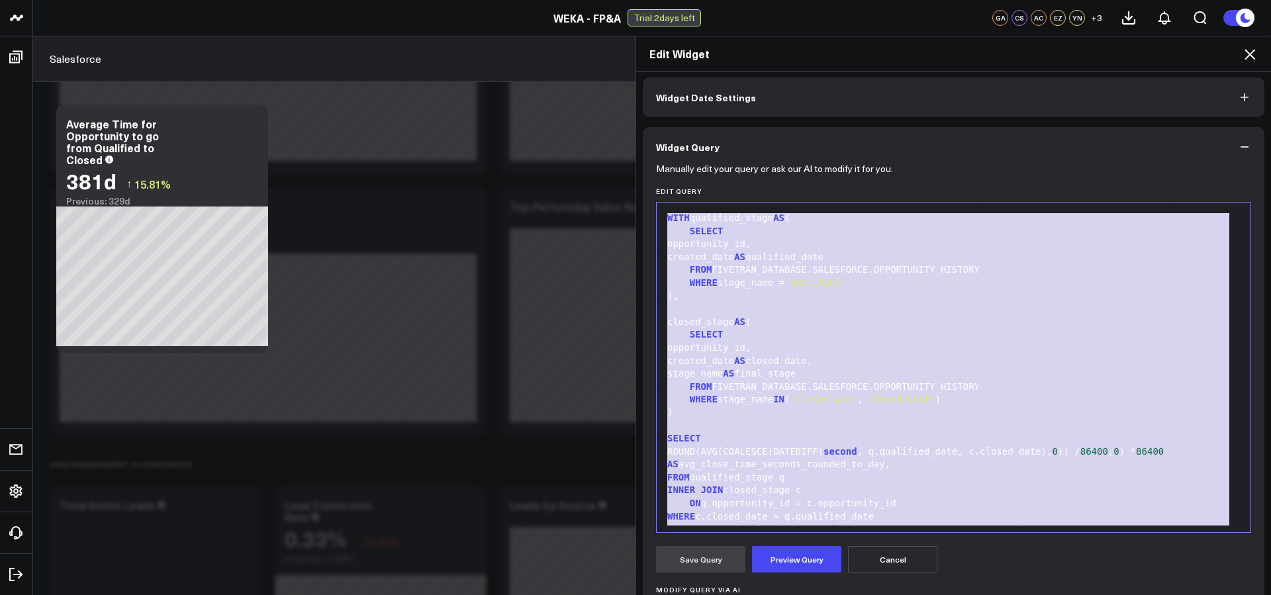
copy div "WITH qualified_stage AS ( SELECT opportunity_id, created_date AS qualified_date…"
click at [781, 340] on div "SELECT" at bounding box center [953, 334] width 581 height 13
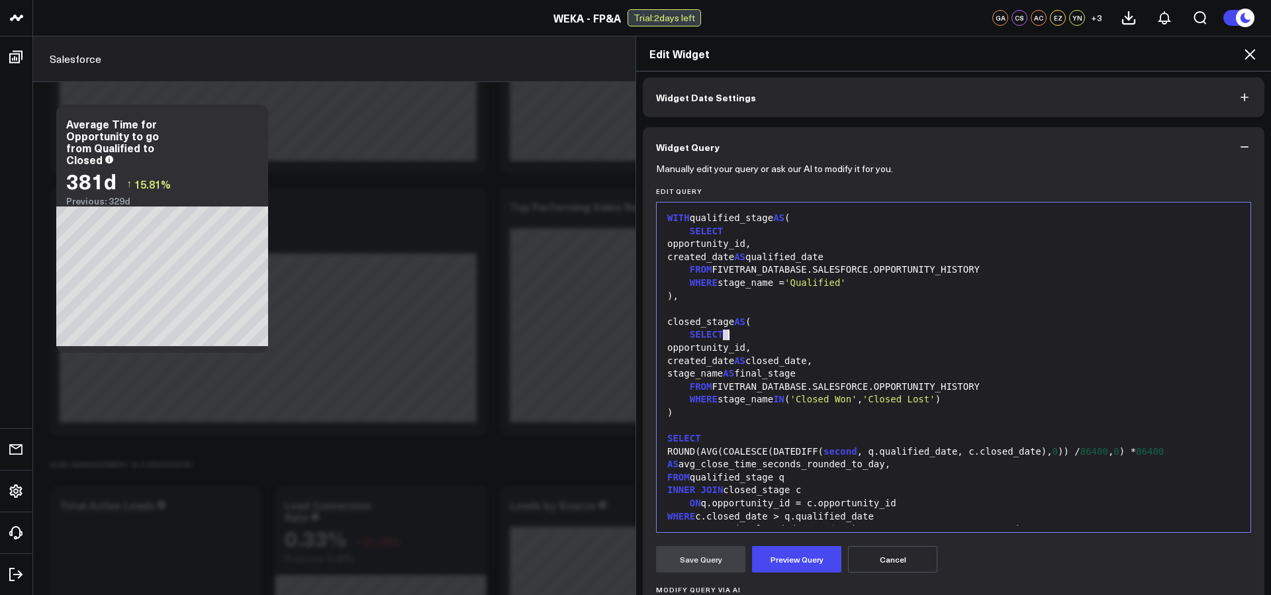
click at [781, 340] on div "SELECT" at bounding box center [953, 334] width 581 height 13
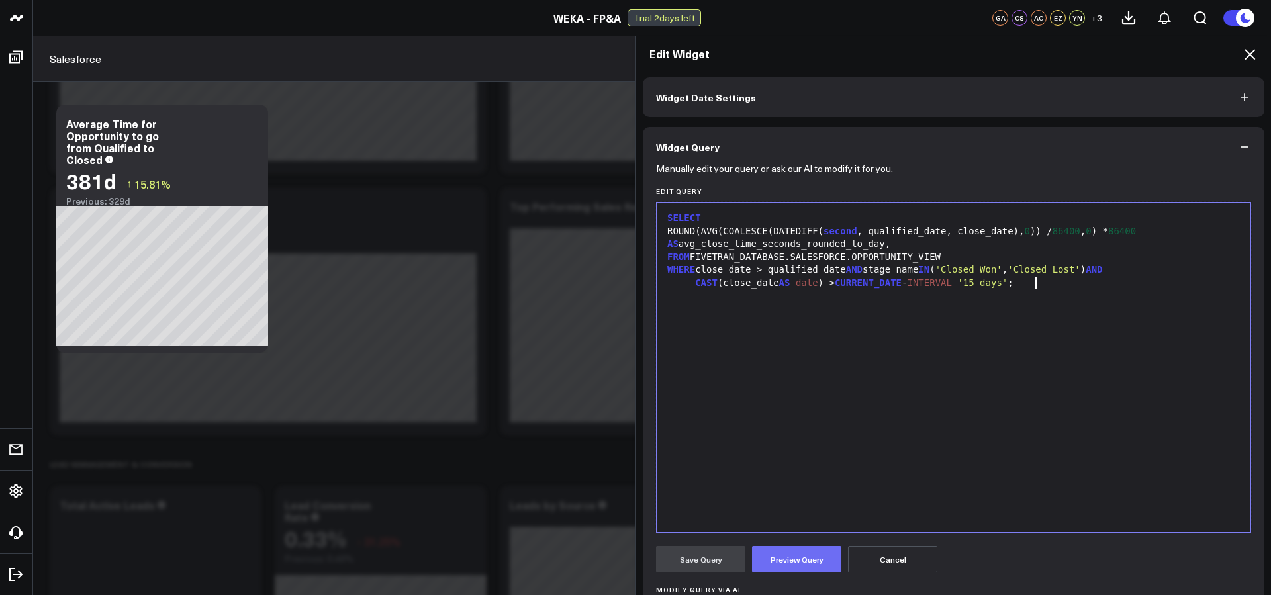
click at [792, 553] on button "Preview Query" at bounding box center [796, 559] width 89 height 26
click at [712, 557] on button "Save Query" at bounding box center [700, 559] width 89 height 26
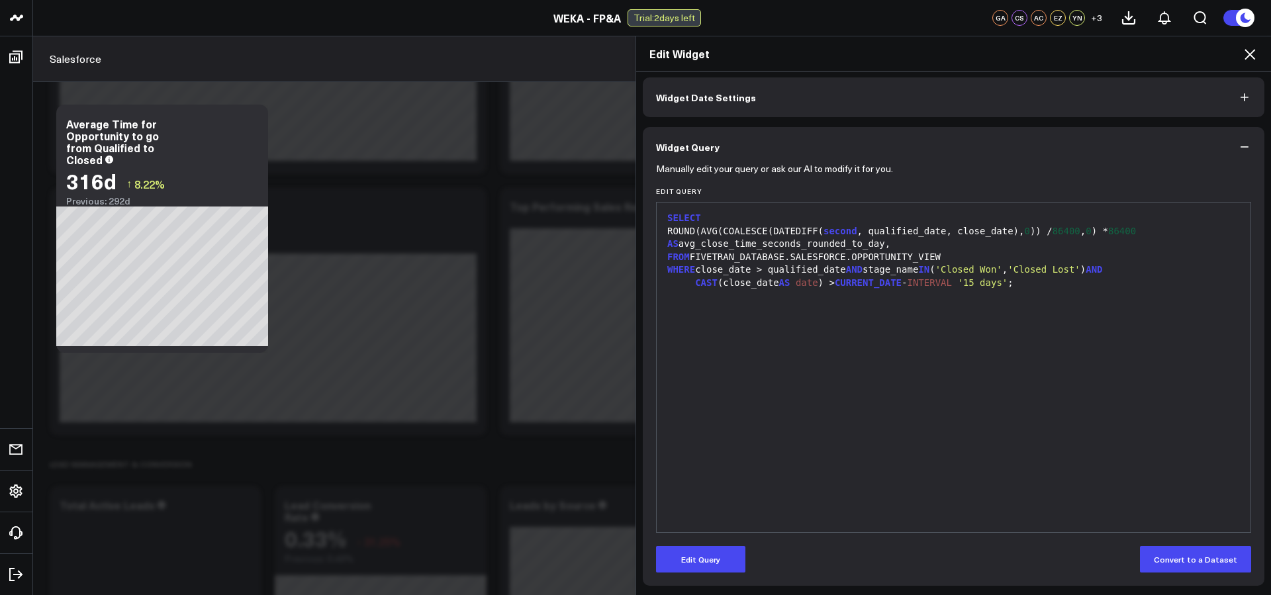
click at [832, 320] on div "SELECT ROUND(AVG(COALESCE(DATEDIFF( second , qualified_date, close_date), 0 )) …" at bounding box center [953, 367] width 581 height 316
click at [943, 303] on div "SELECT ROUND(AVG(COALESCE(DATEDIFF( second , qualified_date, close_date), 0 )) …" at bounding box center [953, 367] width 581 height 316
click at [1041, 291] on div "SELECT ROUND(AVG(COALESCE(DATEDIFF( second , qualified_date, close_date), 0 )) …" at bounding box center [953, 367] width 581 height 316
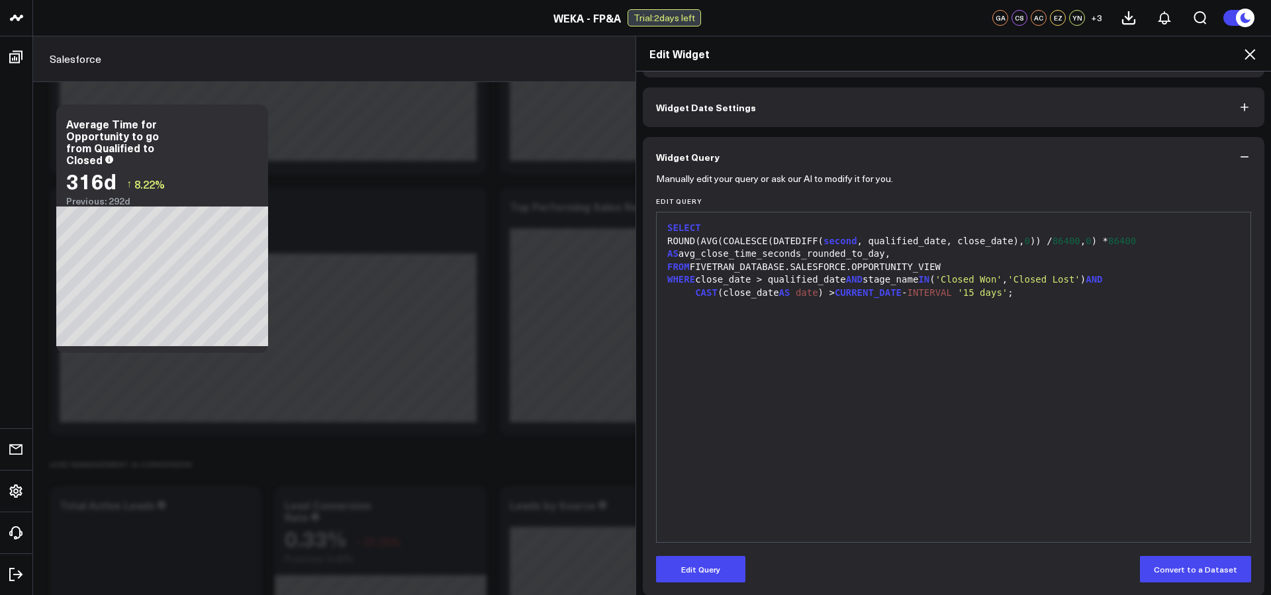
scroll to position [54, 0]
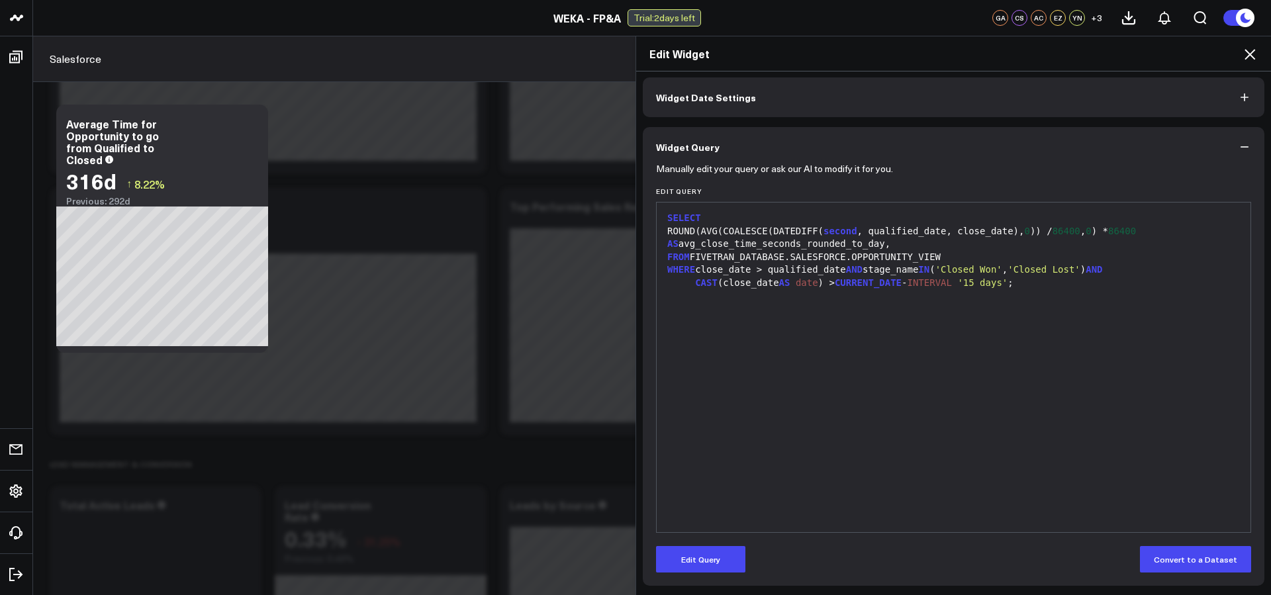
click at [1238, 143] on icon "button" at bounding box center [1244, 146] width 13 height 13
